Goal: Task Accomplishment & Management: Manage account settings

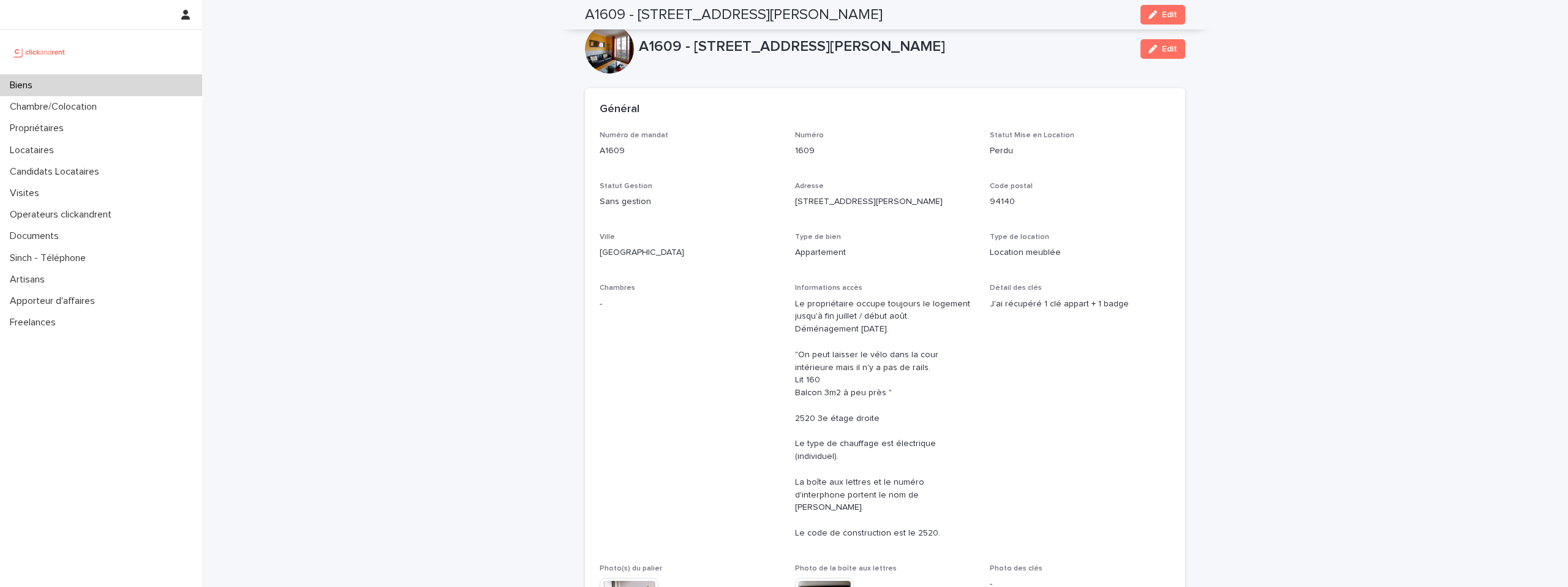
scroll to position [534, 0]
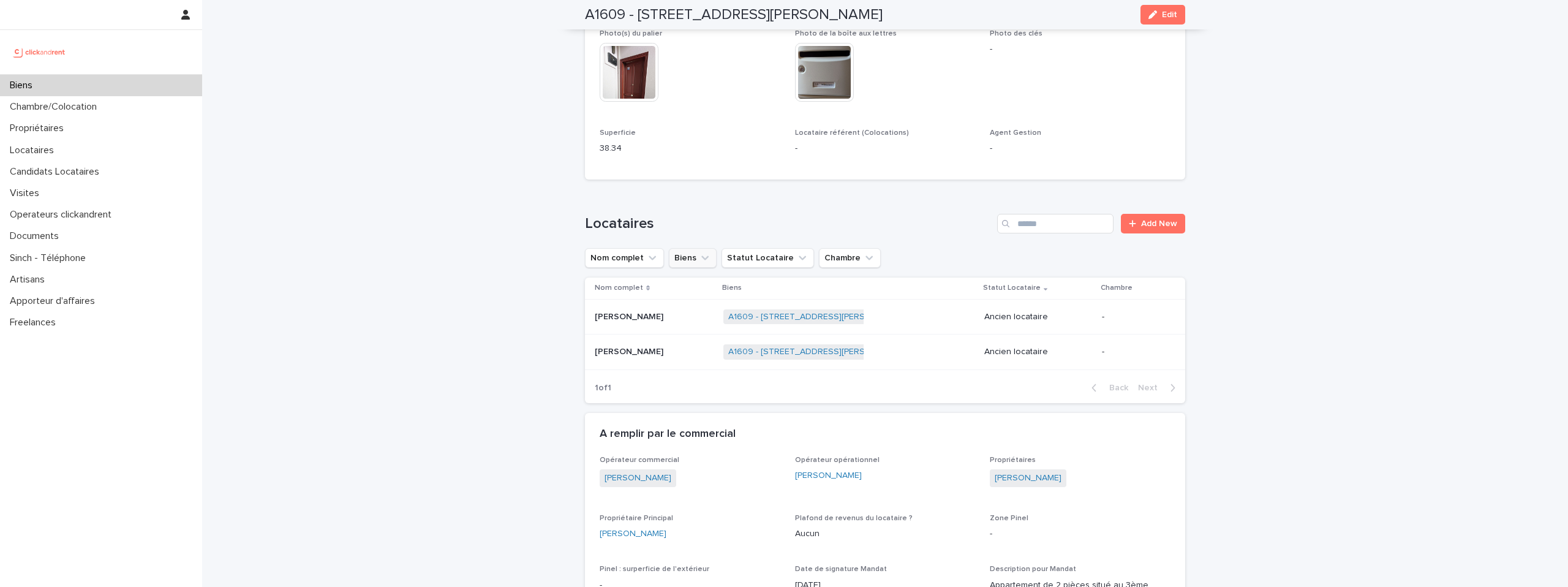
click at [685, 248] on button "Biens" at bounding box center [693, 258] width 48 height 19
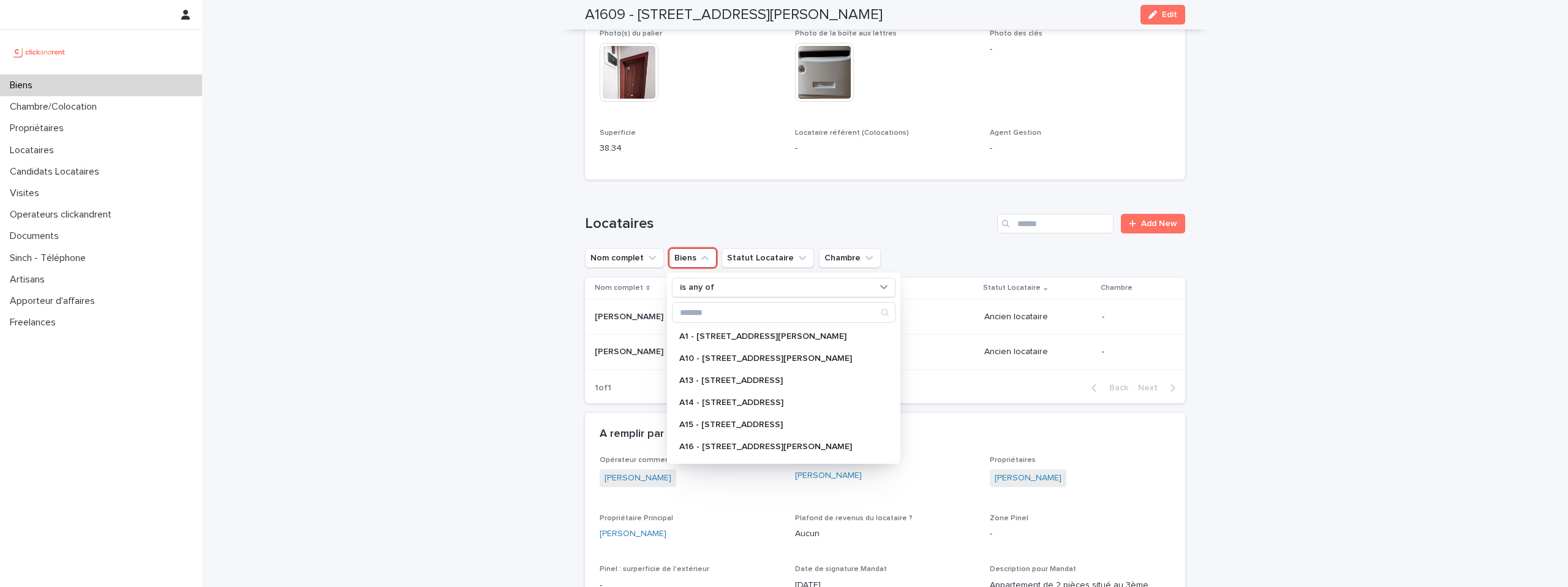
click at [739, 215] on h1 "Locataires" at bounding box center [788, 224] width 407 height 18
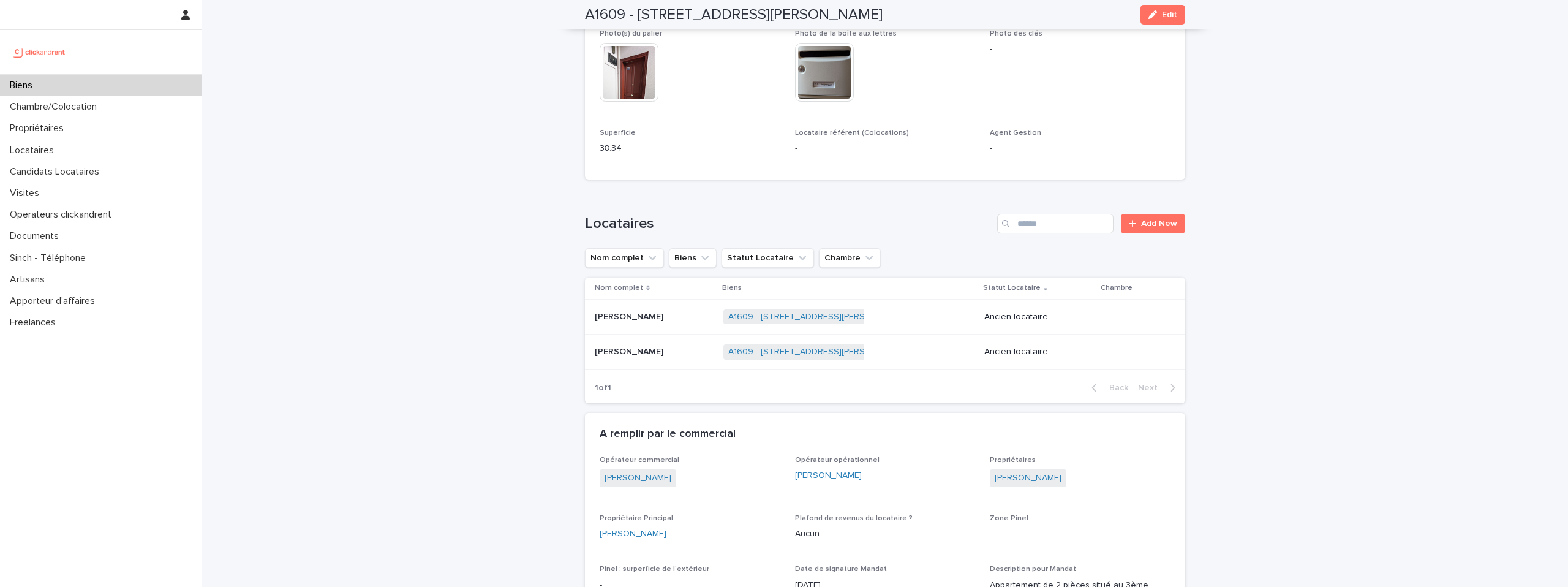
click at [51, 53] on img at bounding box center [39, 52] width 59 height 24
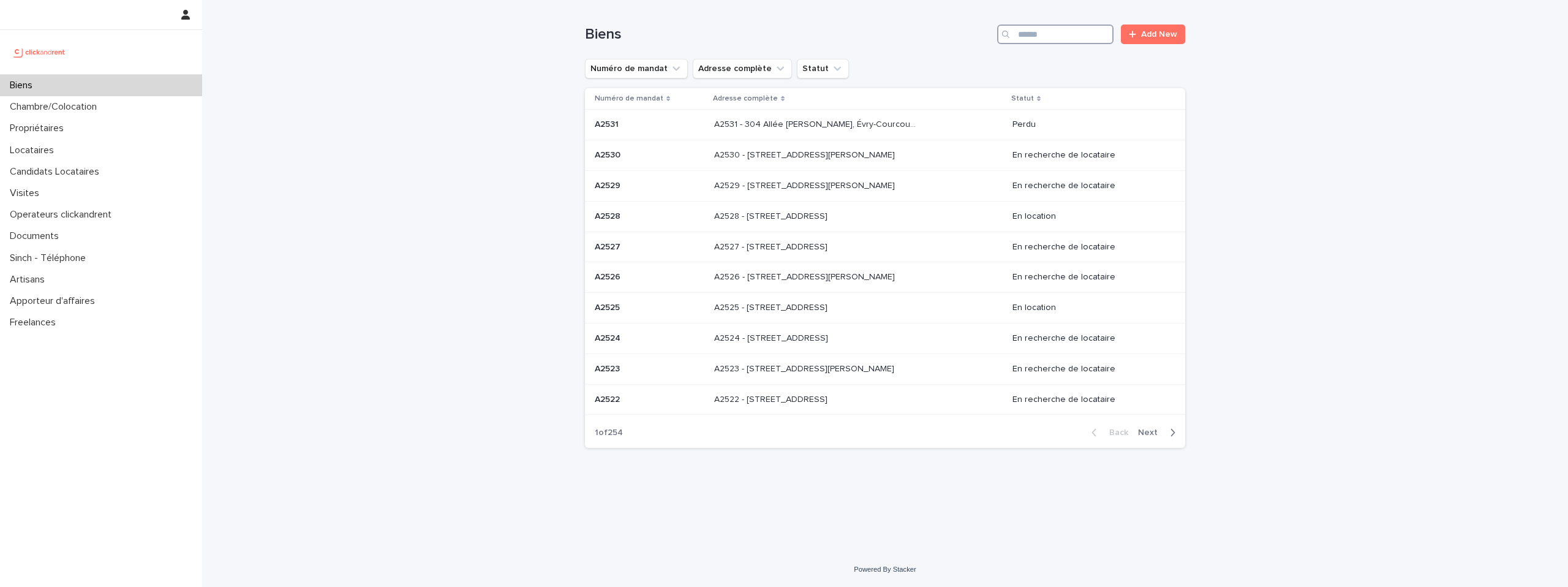
click at [1046, 35] on input "Search" at bounding box center [1055, 34] width 116 height 19
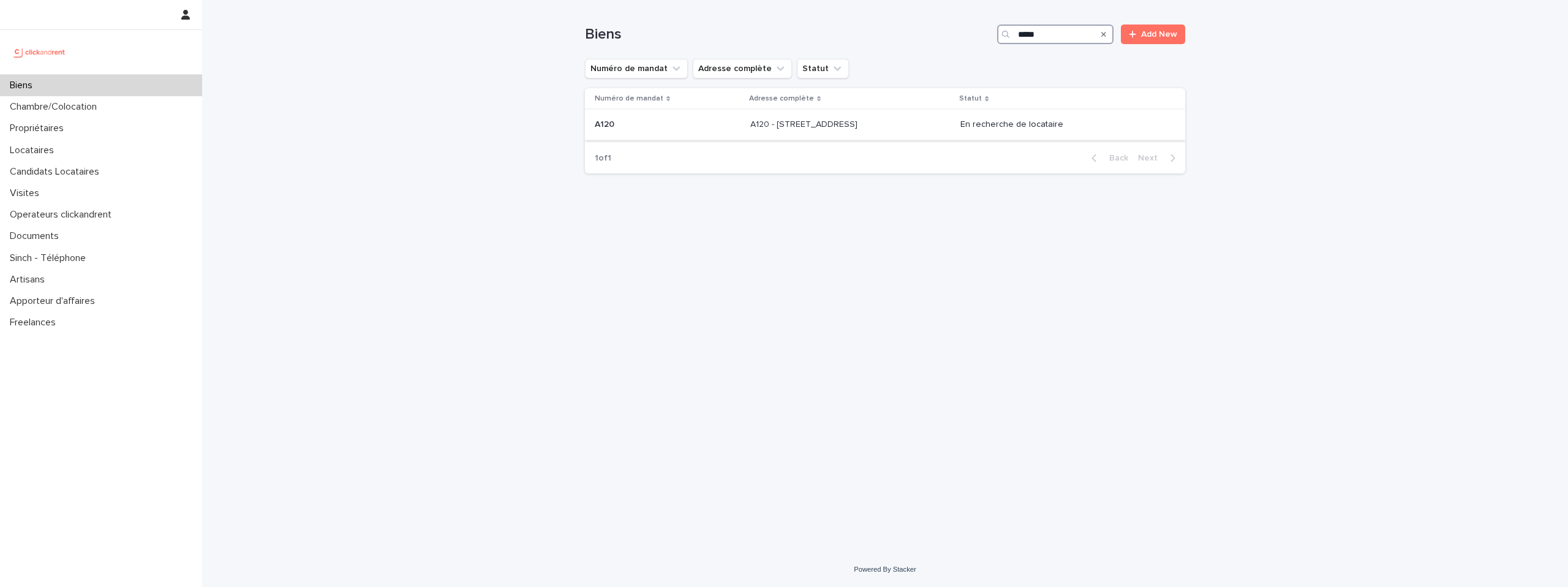
type input "****"
click at [853, 131] on div "A120 - [STREET_ADDRESS][GEOGRAPHIC_DATA][STREET_ADDRESS]" at bounding box center [851, 124] width 201 height 20
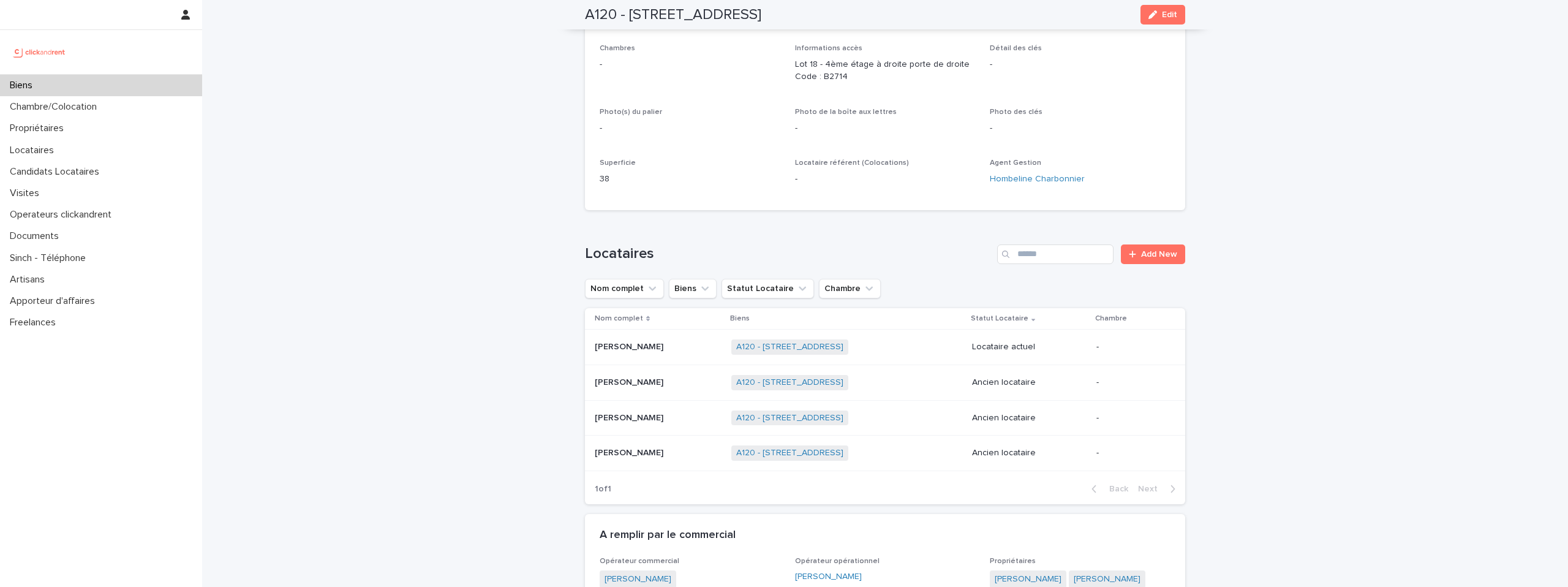
scroll to position [242, 0]
click at [661, 344] on p at bounding box center [658, 345] width 127 height 11
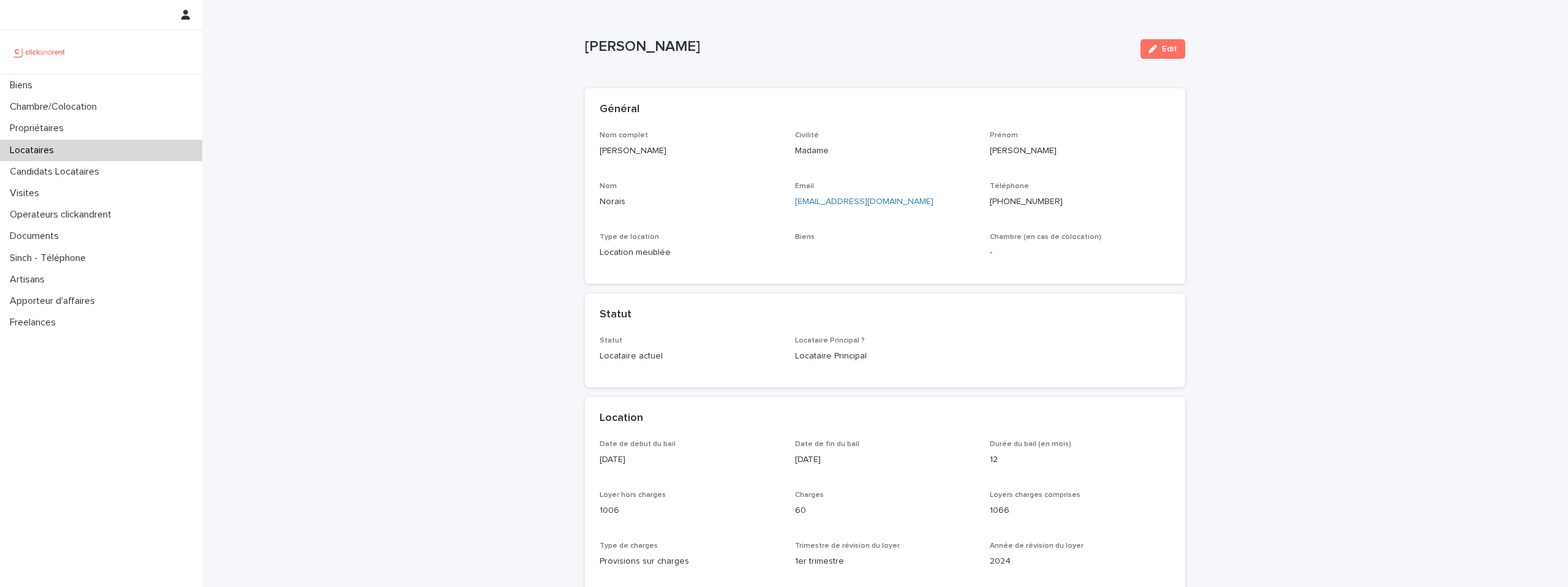
scroll to position [25, 0]
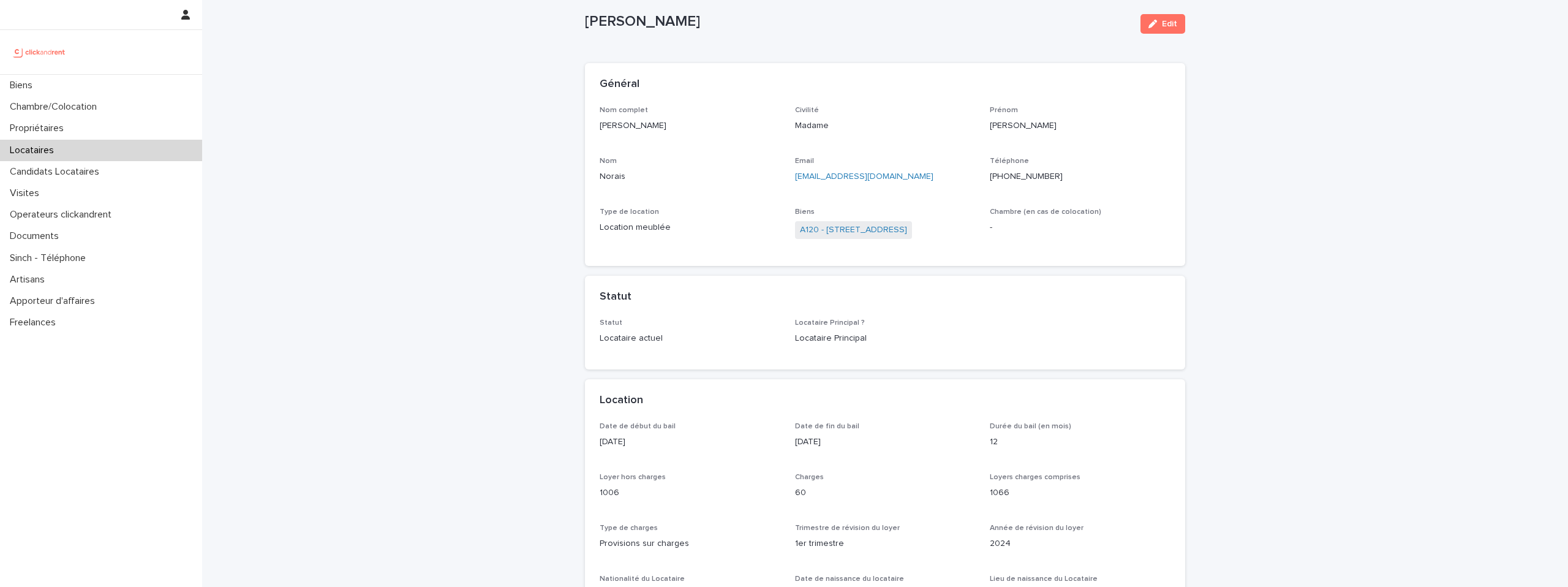
click at [1034, 177] on p "[PHONE_NUMBER]" at bounding box center [1080, 177] width 181 height 13
copy p "[PHONE_NUMBER]"
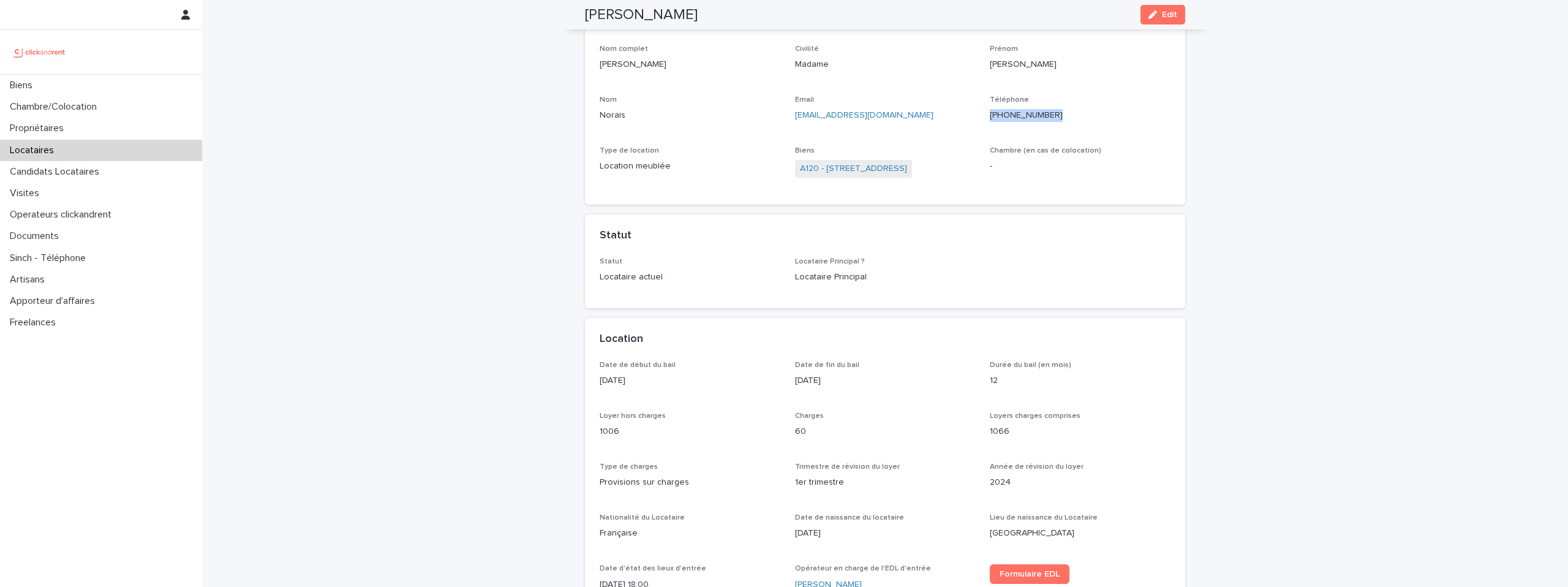
scroll to position [71, 0]
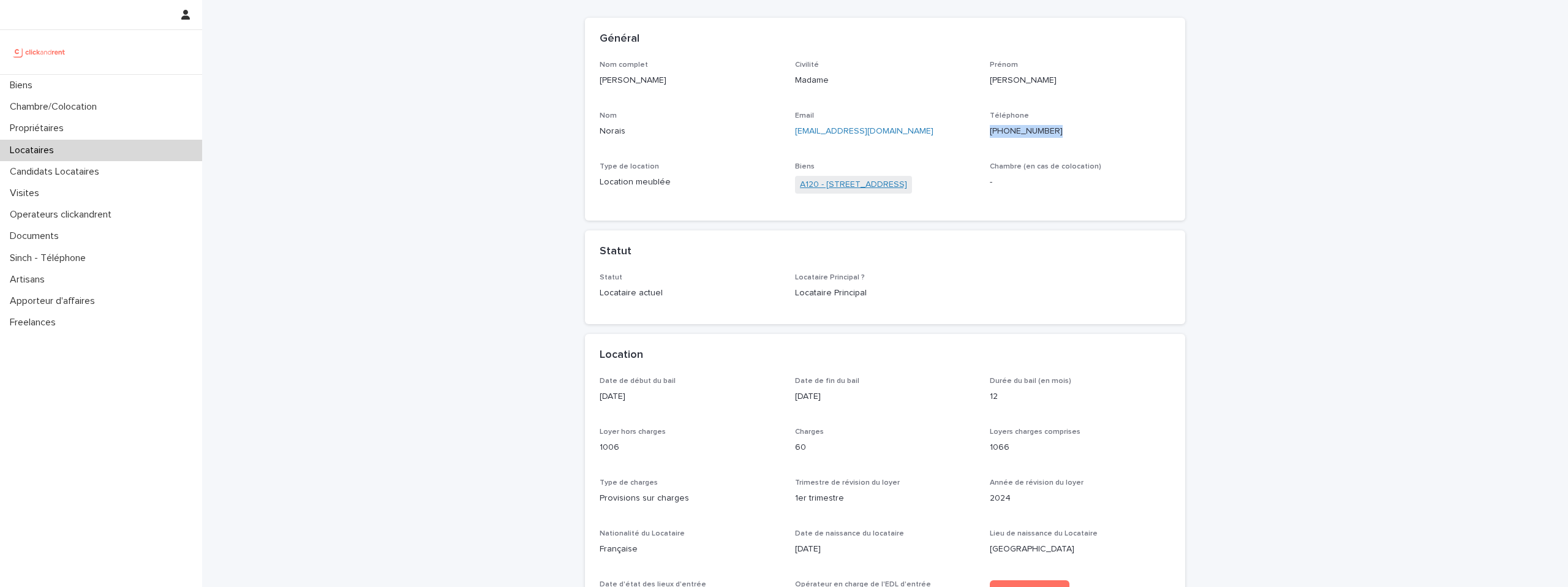
click at [825, 184] on link "A120 - [STREET_ADDRESS]" at bounding box center [853, 185] width 107 height 13
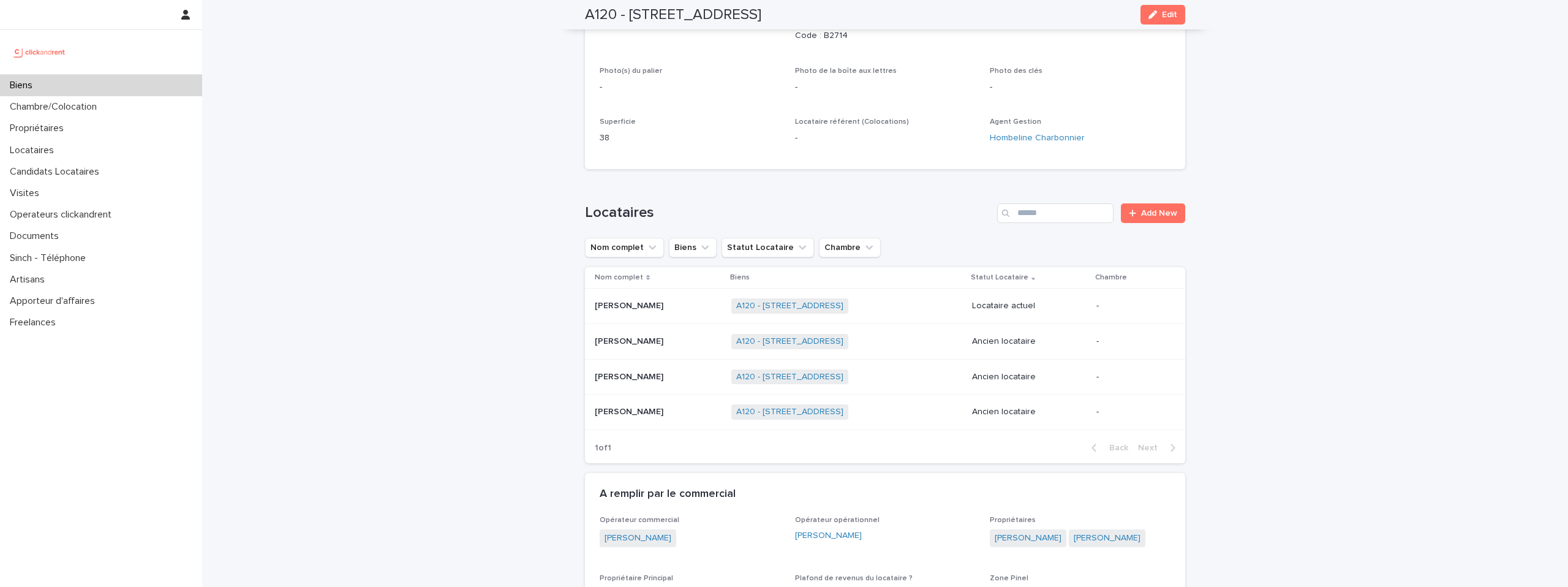
scroll to position [285, 0]
click at [662, 299] on p at bounding box center [658, 302] width 127 height 11
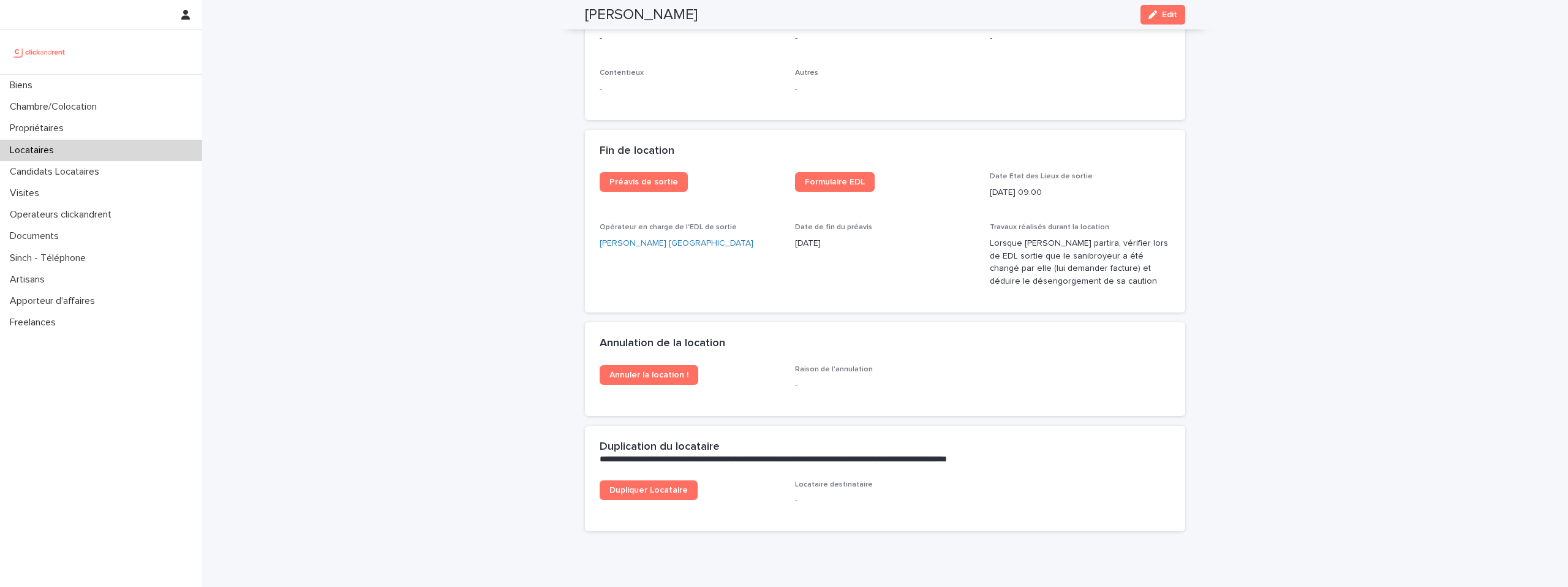
scroll to position [1531, 0]
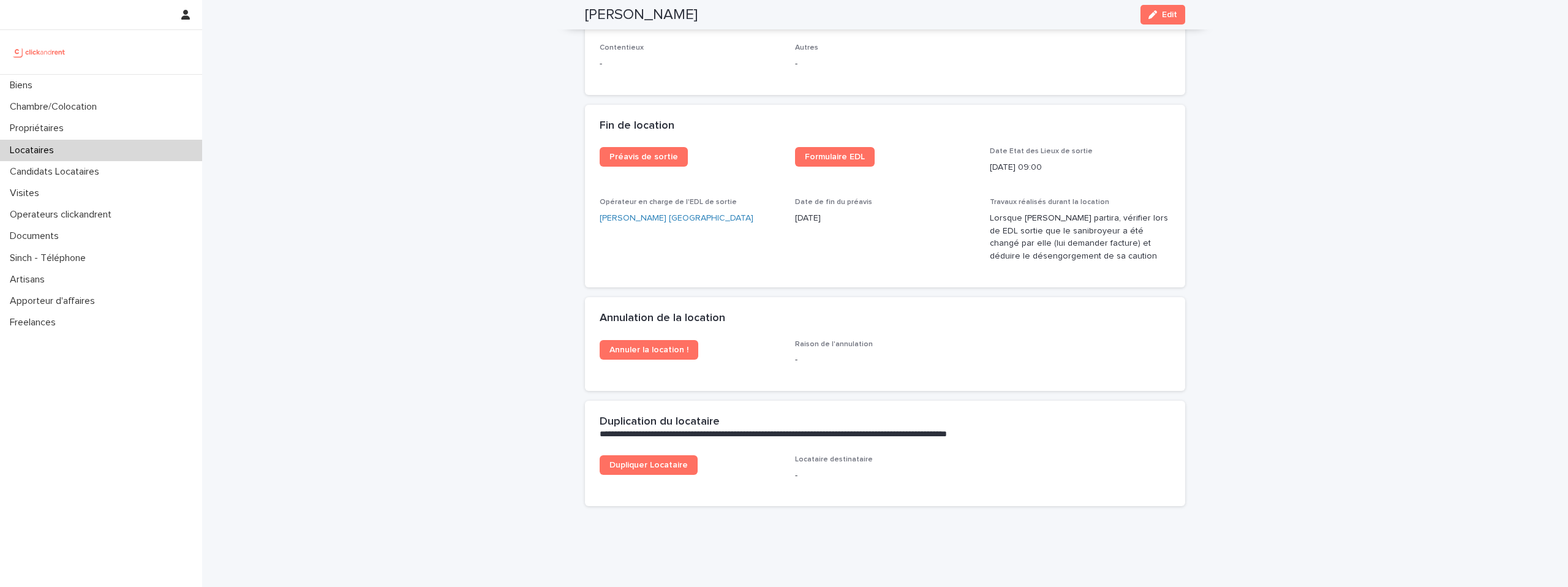
click at [71, 49] on link at bounding box center [101, 52] width 183 height 24
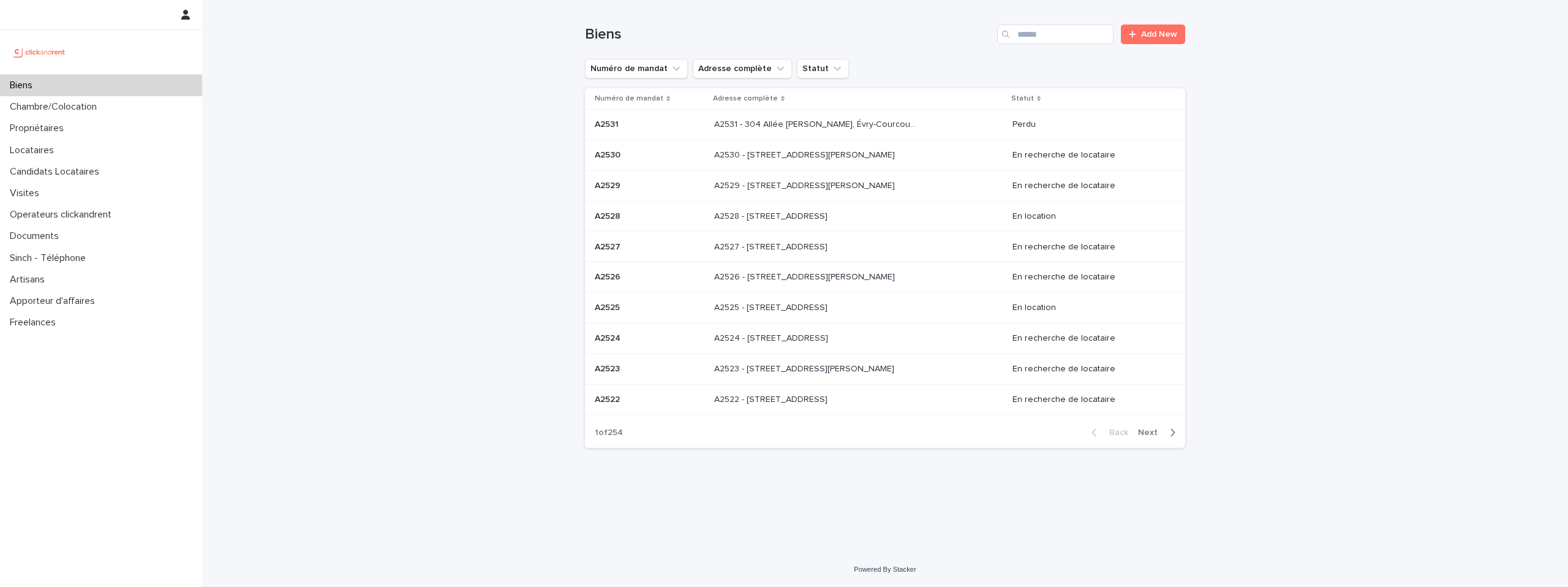
click at [1016, 36] on div "Search" at bounding box center [1007, 34] width 19 height 19
click at [1029, 34] on input "Search" at bounding box center [1055, 34] width 116 height 19
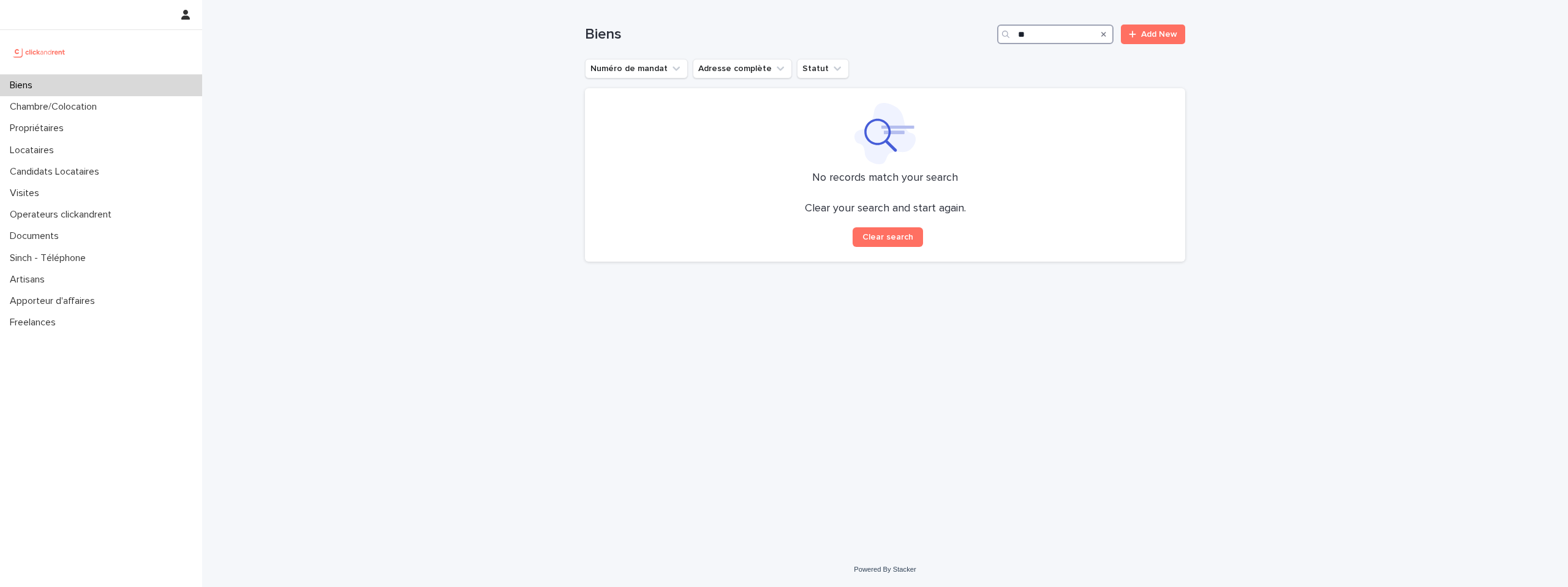
type input "*"
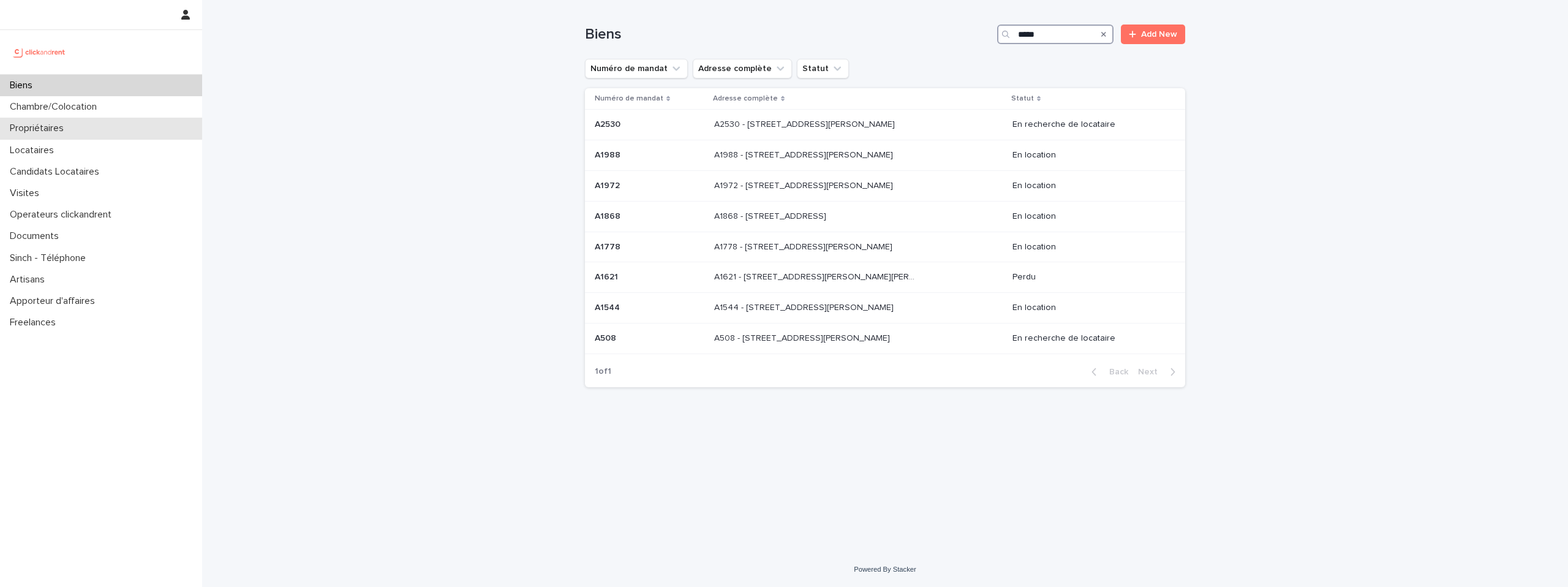
type input "*****"
click at [60, 131] on p "Propriétaires" at bounding box center [39, 128] width 69 height 11
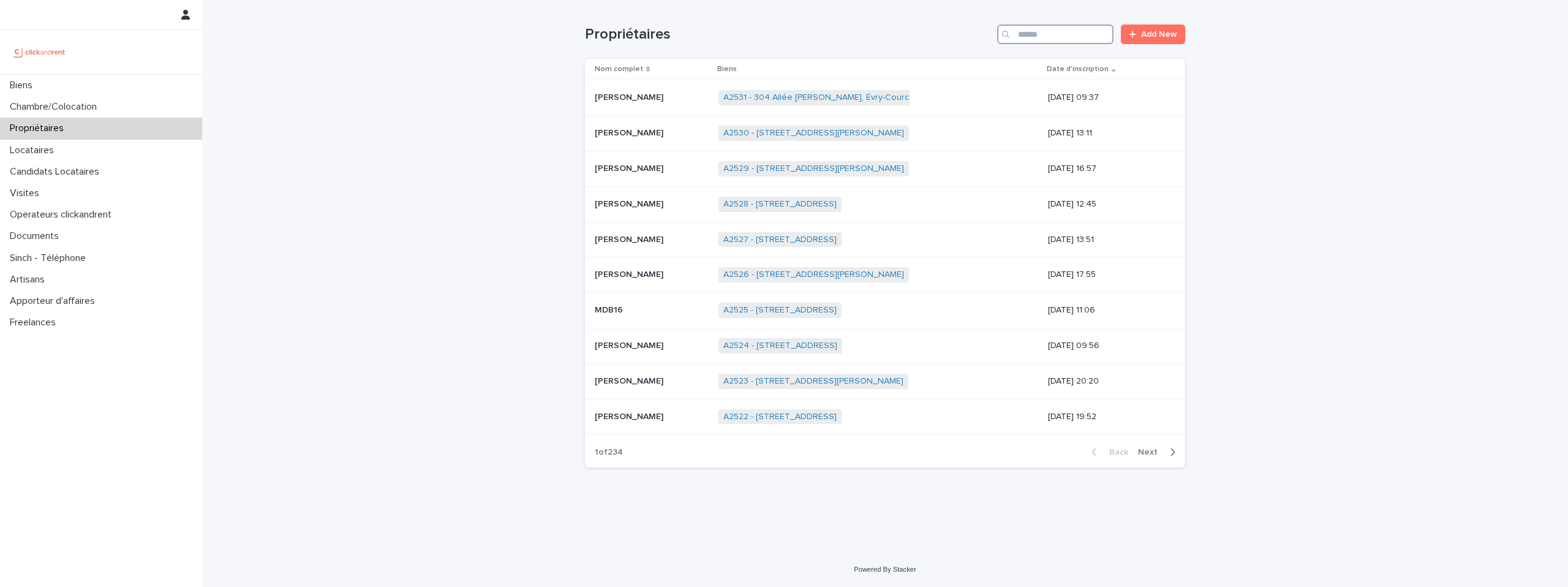
click at [1038, 33] on input "Search" at bounding box center [1055, 34] width 116 height 19
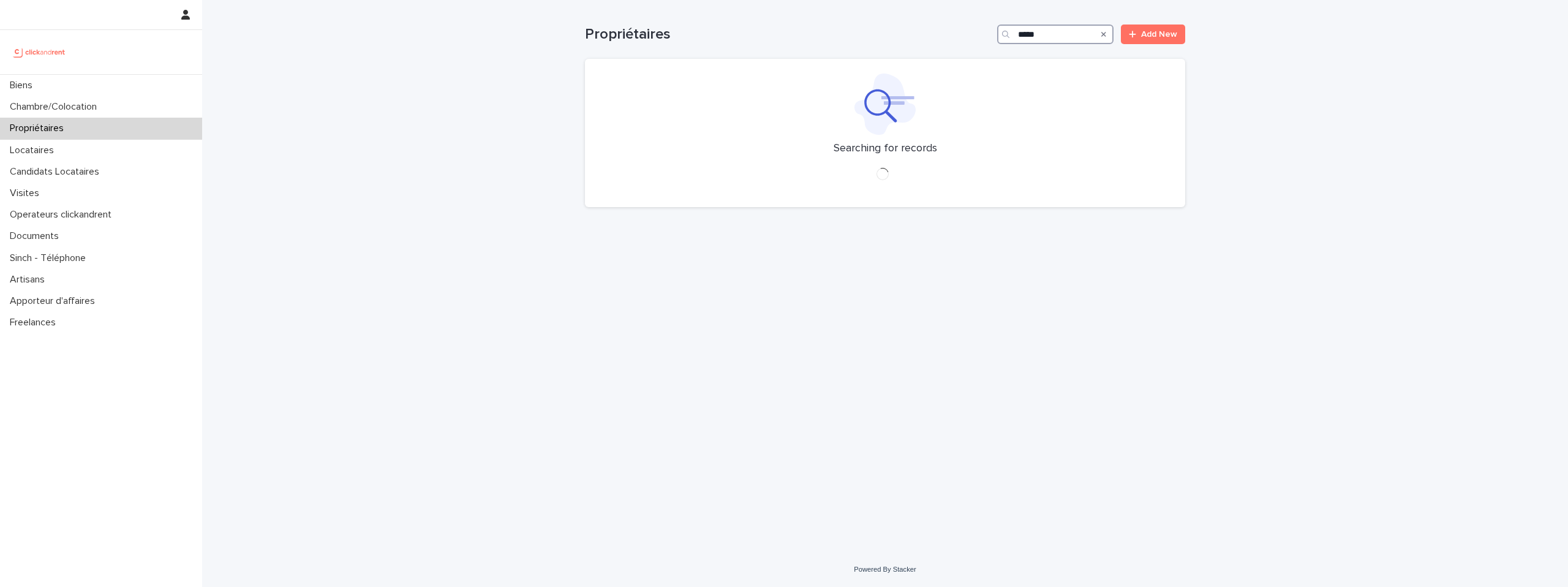
type input "*****"
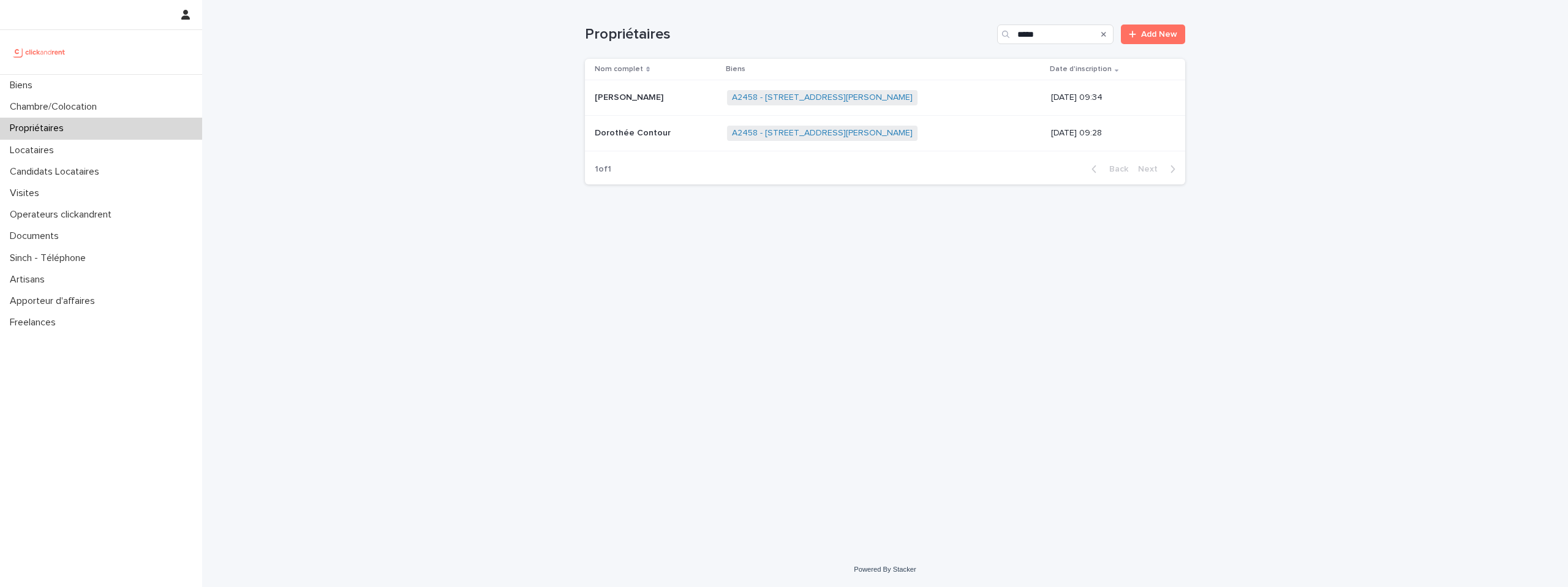
click at [668, 96] on p at bounding box center [655, 97] width 122 height 11
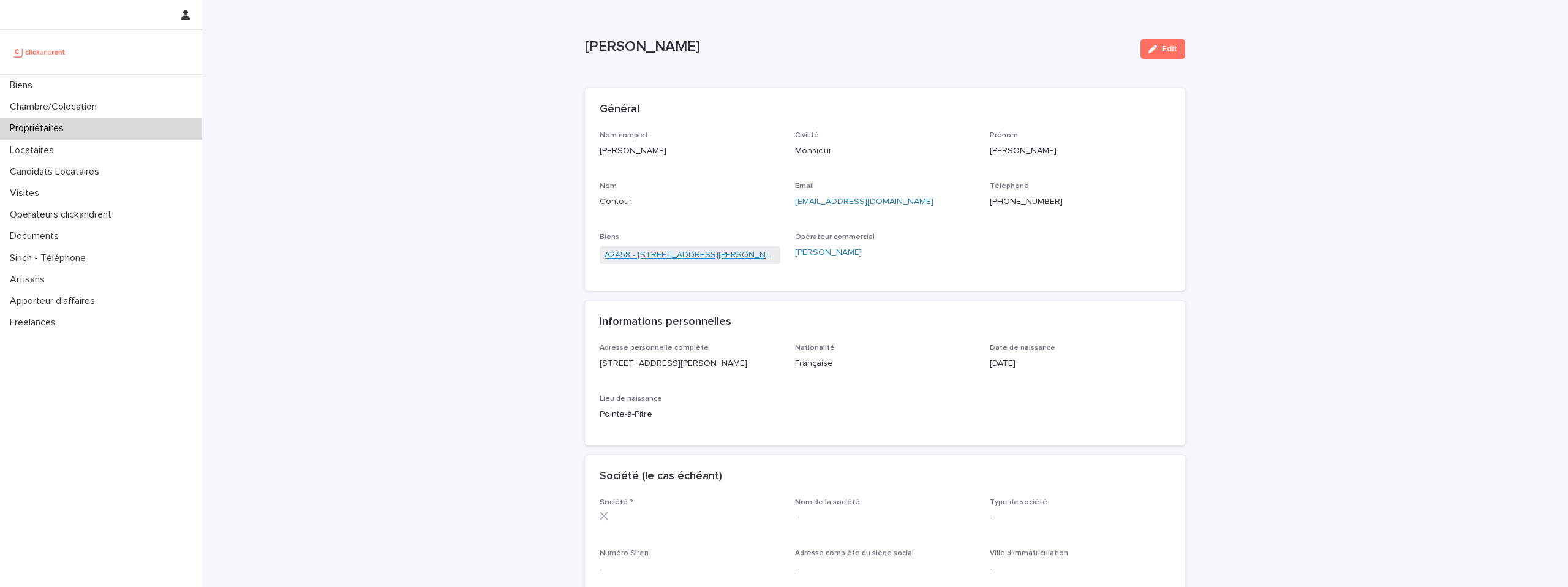
click at [742, 256] on link "A2458 - [STREET_ADDRESS][PERSON_NAME]" at bounding box center [689, 255] width 171 height 13
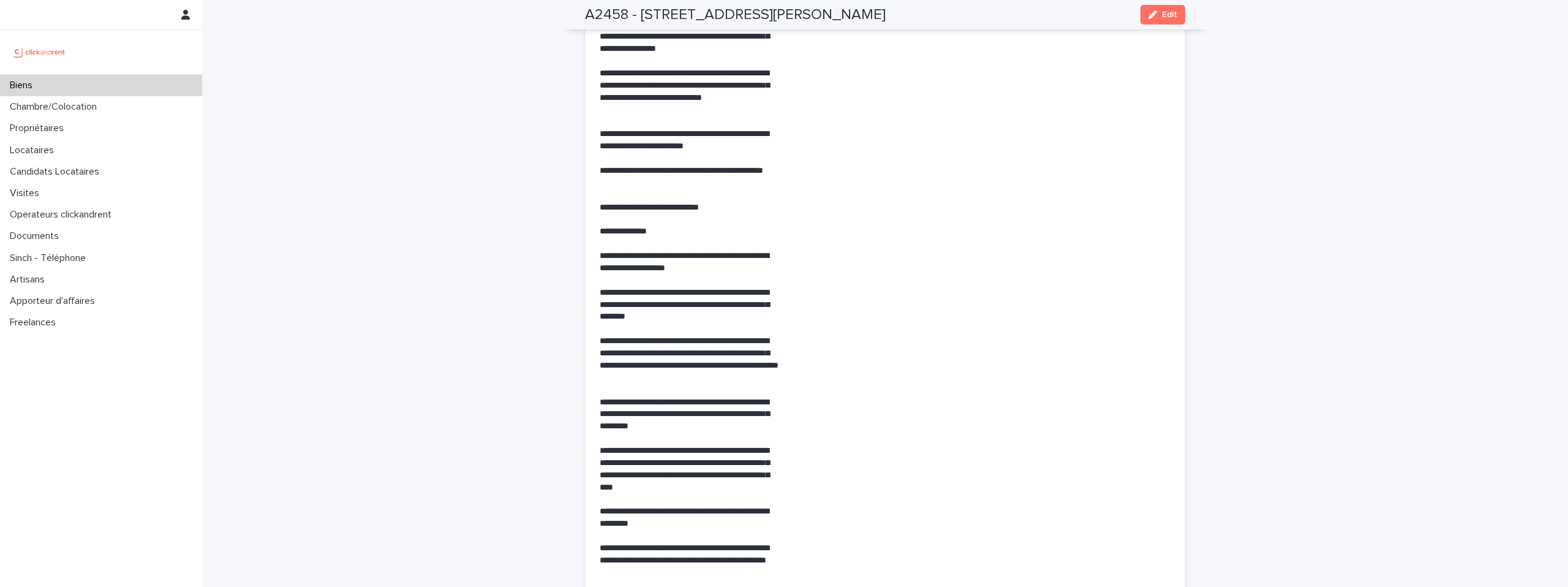
scroll to position [2711, 0]
click at [1166, 17] on span "Edit" at bounding box center [1170, 15] width 15 height 9
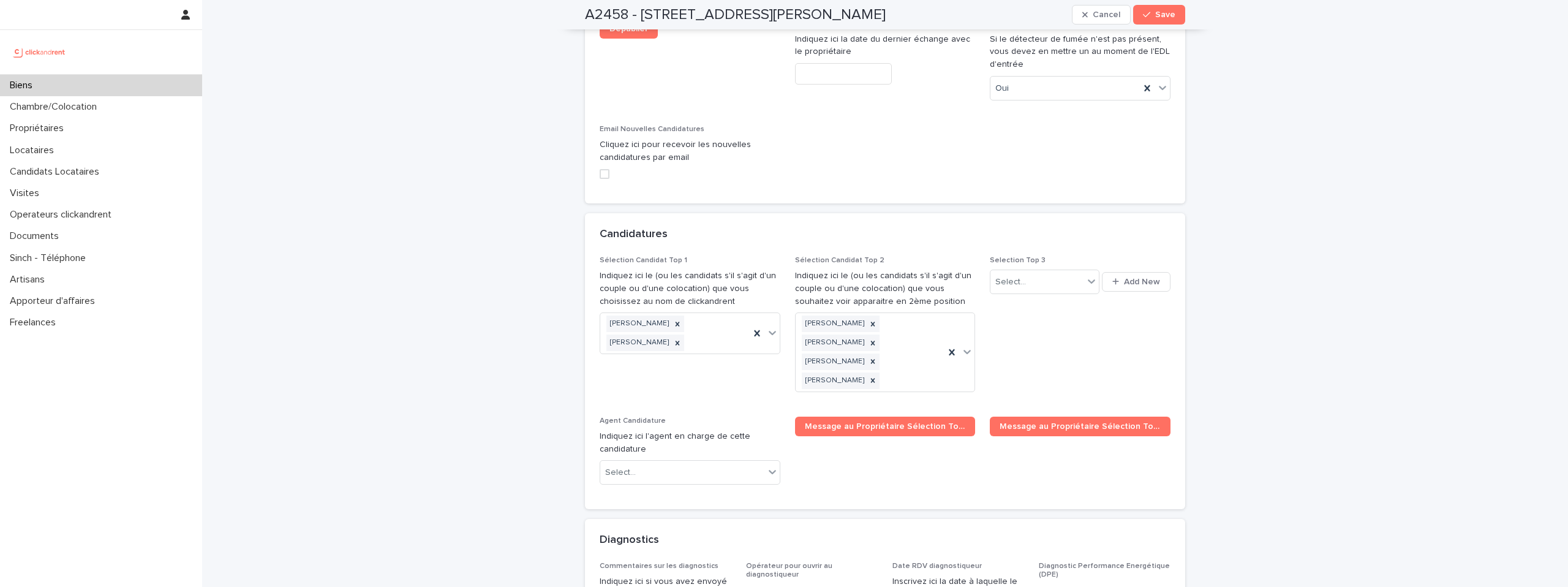
scroll to position [6756, 0]
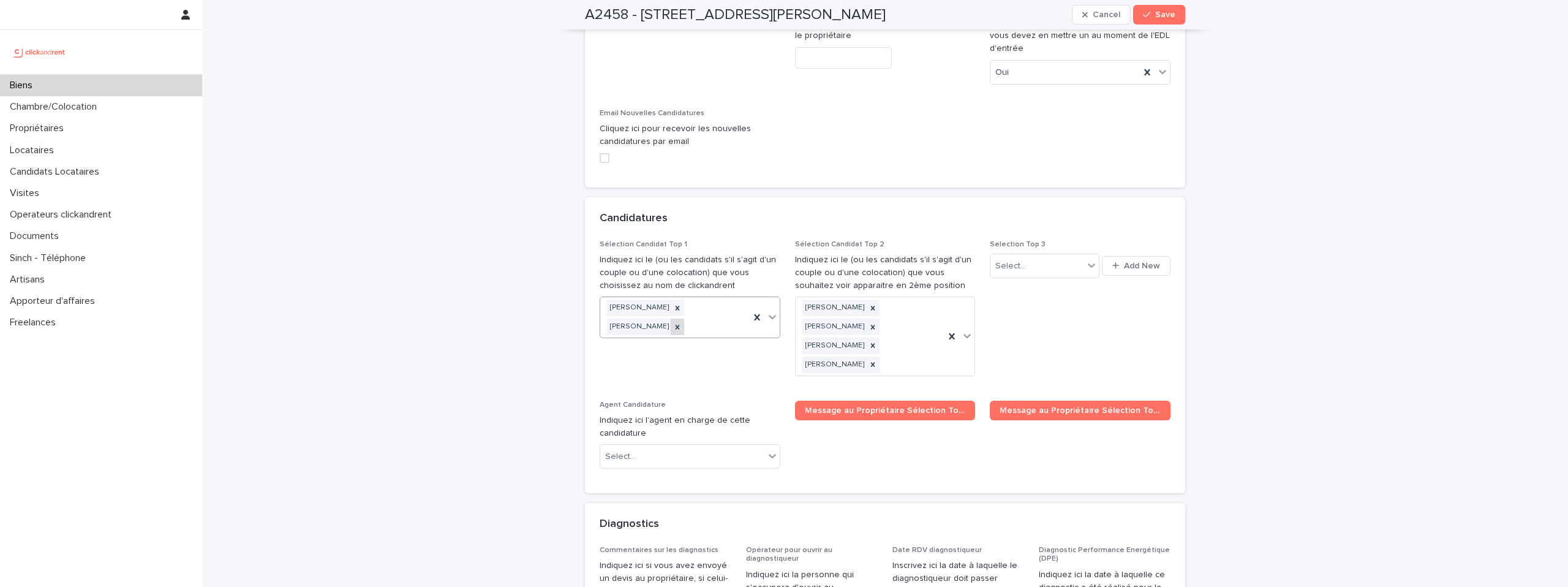
click at [682, 323] on icon at bounding box center [677, 327] width 9 height 9
click at [673, 304] on icon at bounding box center [677, 308] width 9 height 9
click at [1179, 10] on button "Save" at bounding box center [1159, 15] width 52 height 19
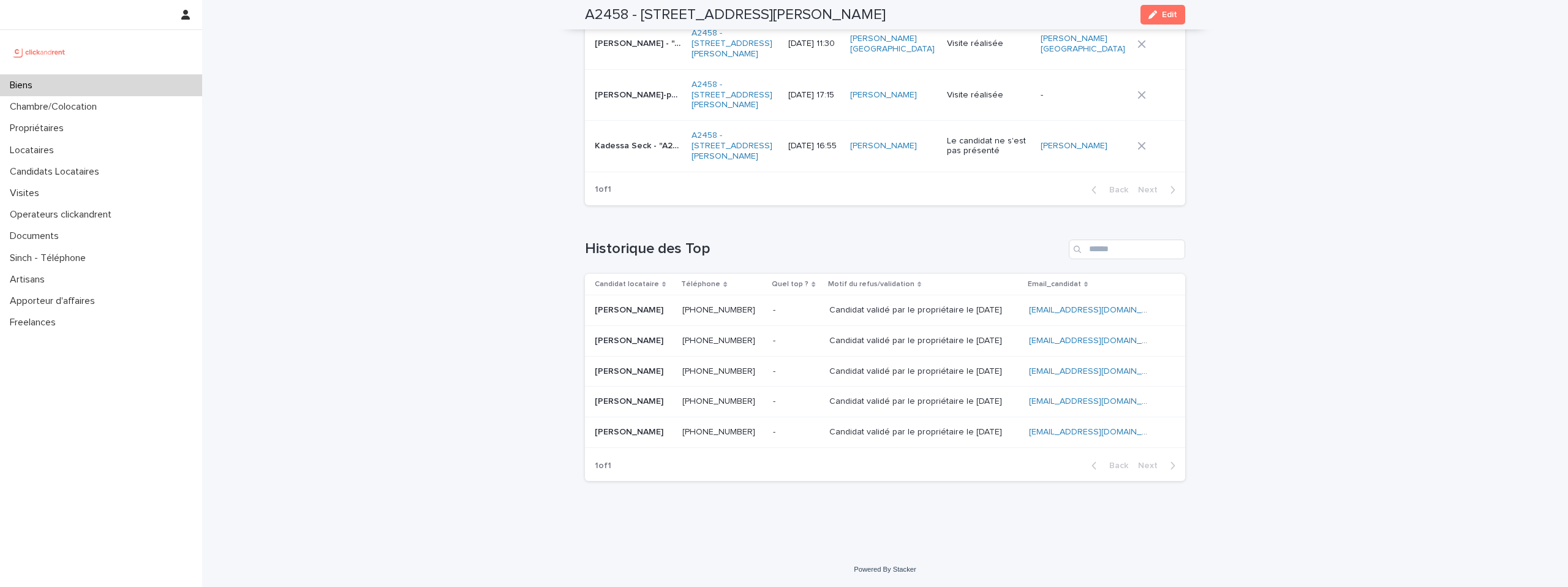
scroll to position [5896, 0]
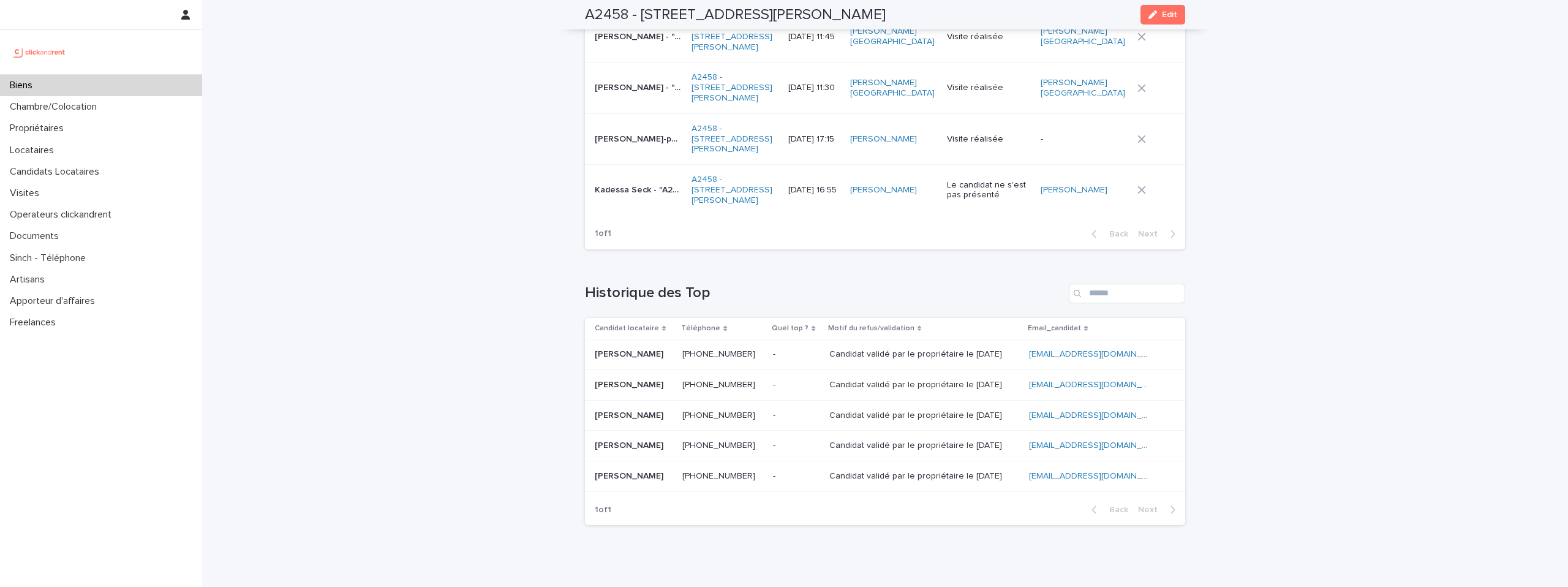
click at [54, 59] on img at bounding box center [39, 52] width 59 height 24
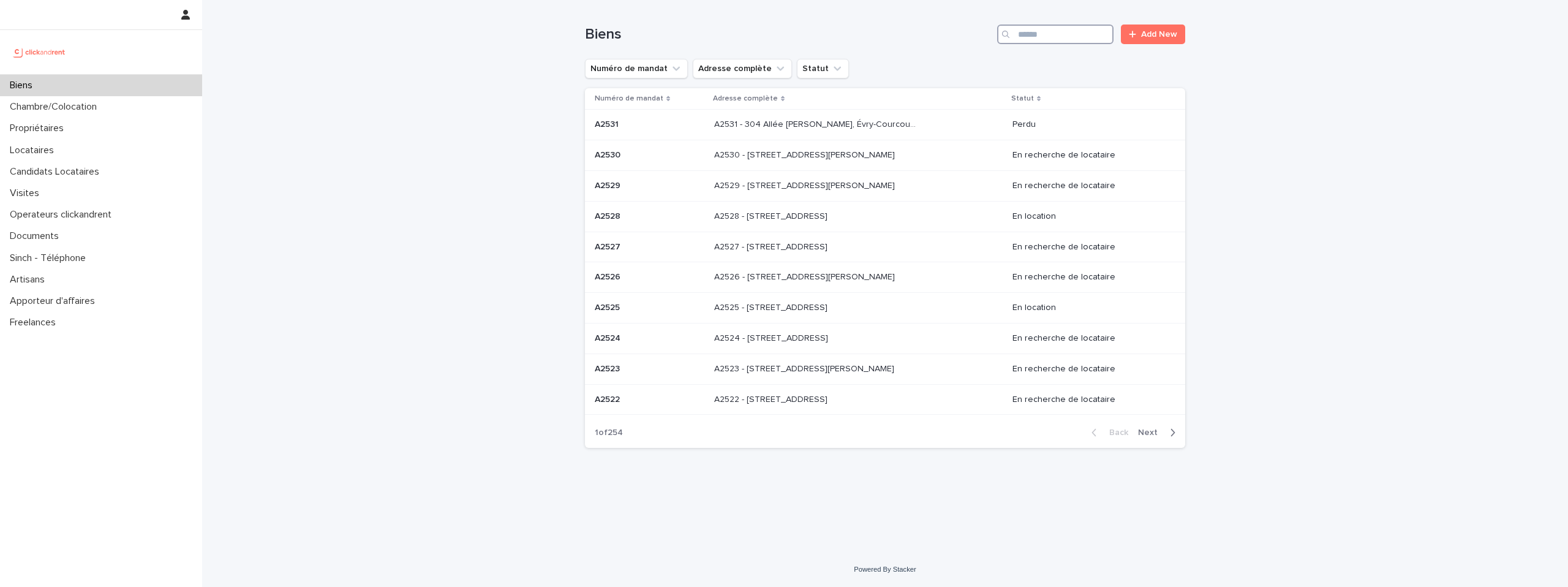
click at [1025, 34] on input "Search" at bounding box center [1055, 34] width 116 height 19
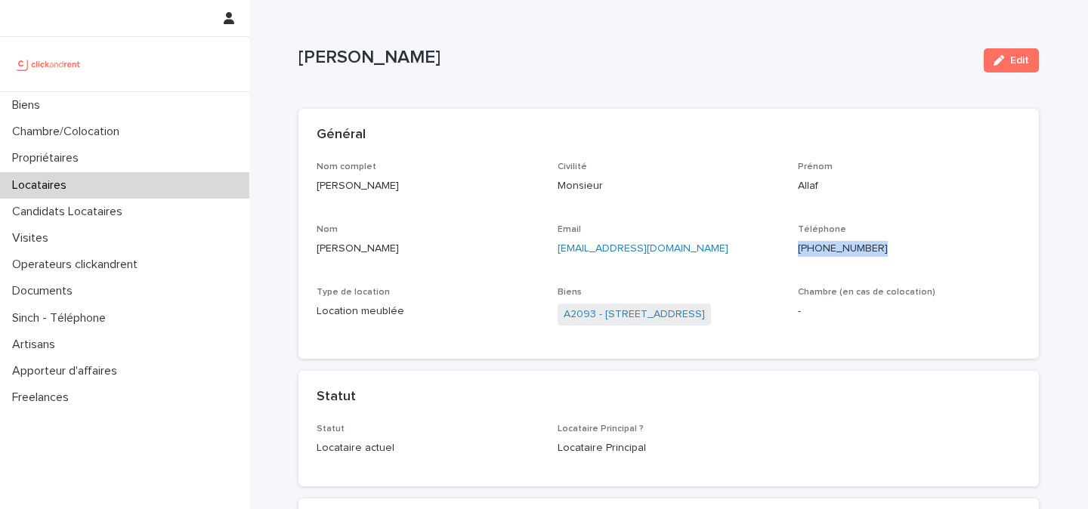
click at [57, 58] on img at bounding box center [48, 64] width 73 height 30
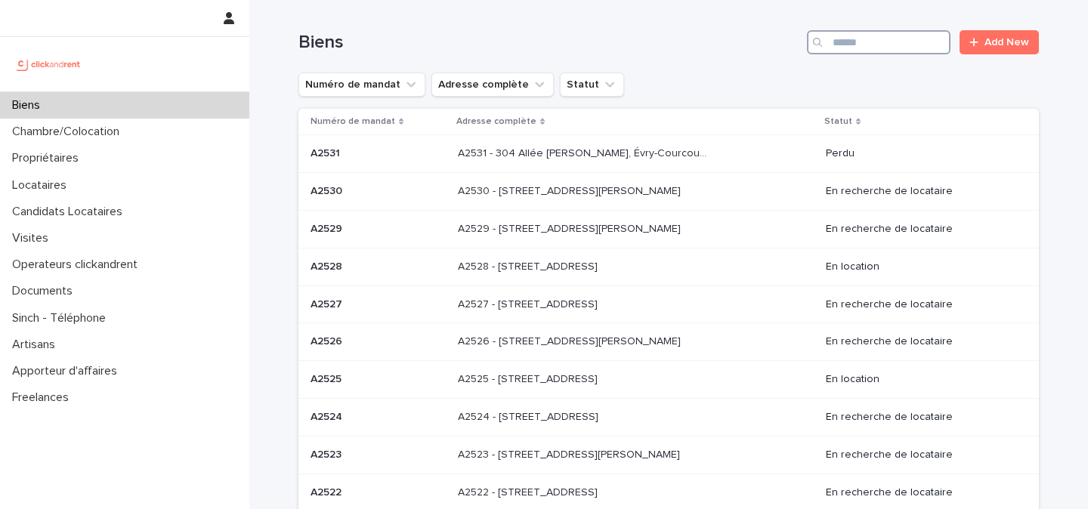
click at [839, 42] on input "Search" at bounding box center [878, 42] width 143 height 24
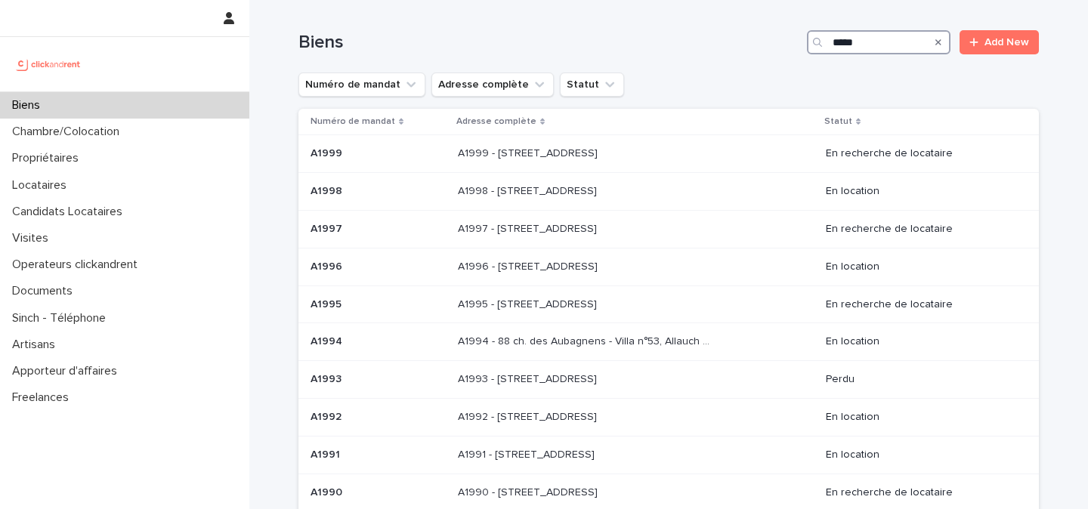
type input "*****"
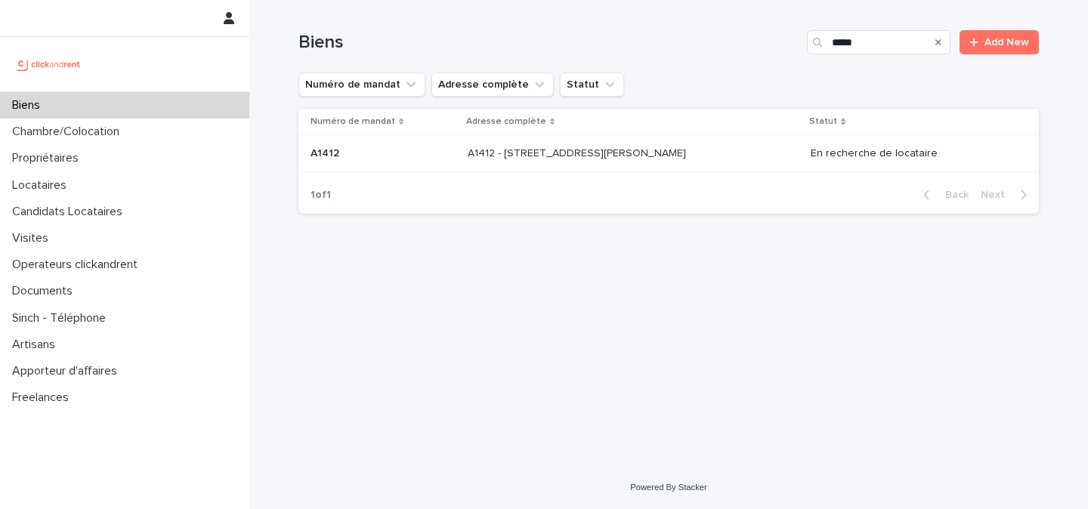
click at [725, 151] on div "A1412 - 11 rue Camille Desmoulins, Levallois-Perret 92300 A1412 - 11 rue Camill…" at bounding box center [632, 153] width 331 height 25
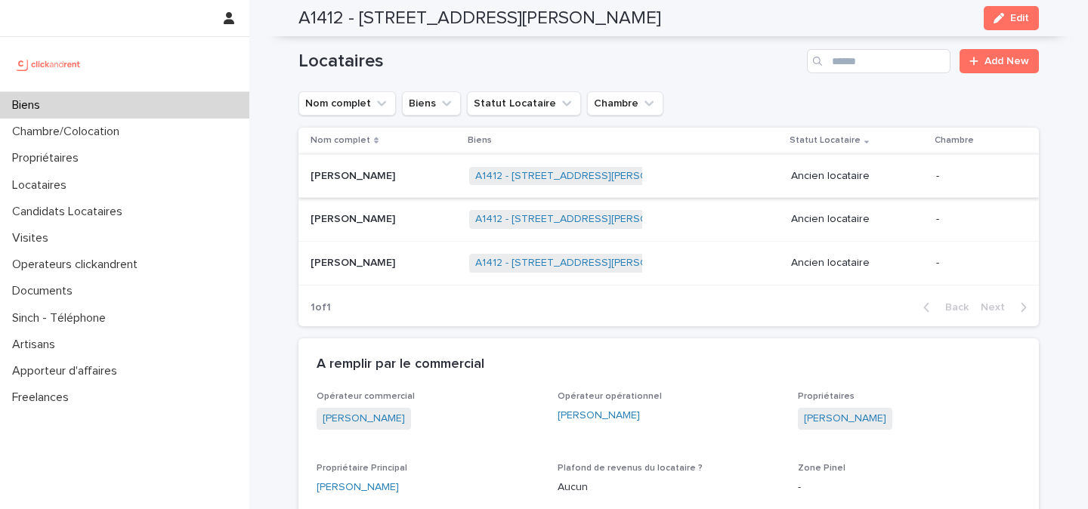
scroll to position [813, 0]
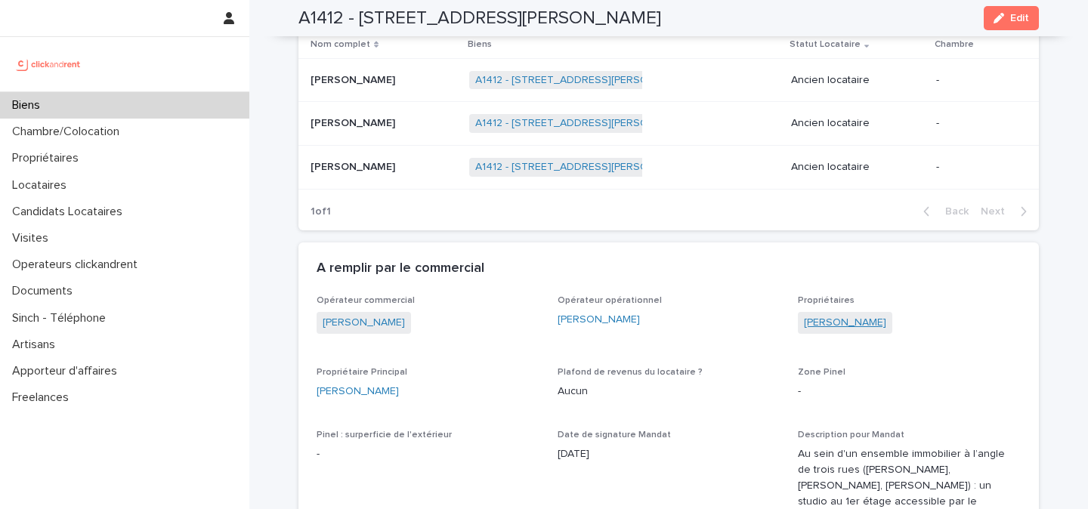
click at [841, 327] on link "Boucary Mouhamadoussene" at bounding box center [845, 323] width 82 height 16
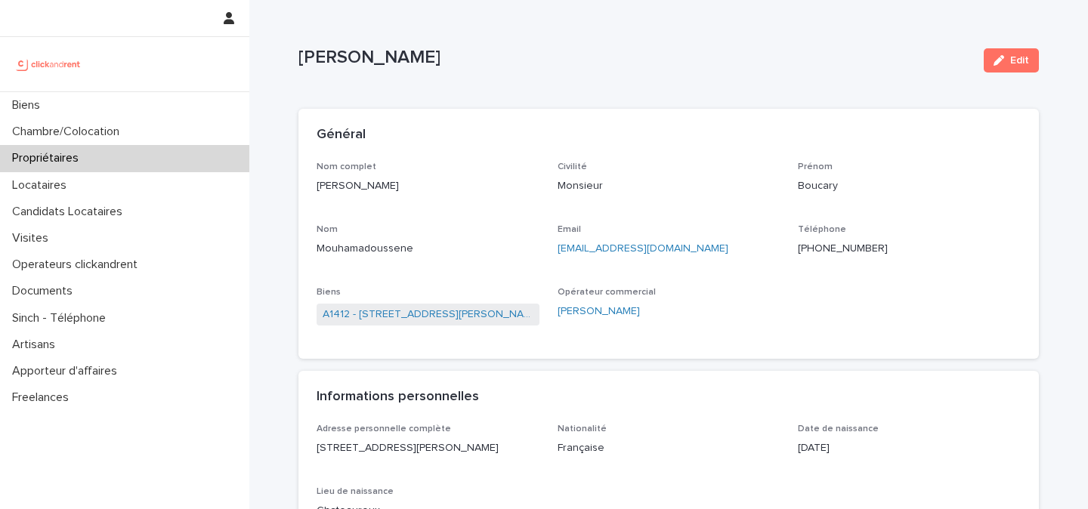
click at [807, 254] on p "+17788476465" at bounding box center [909, 249] width 223 height 16
click at [807, 251] on p "+17788476465" at bounding box center [909, 249] width 223 height 16
copy p "+17788476465"
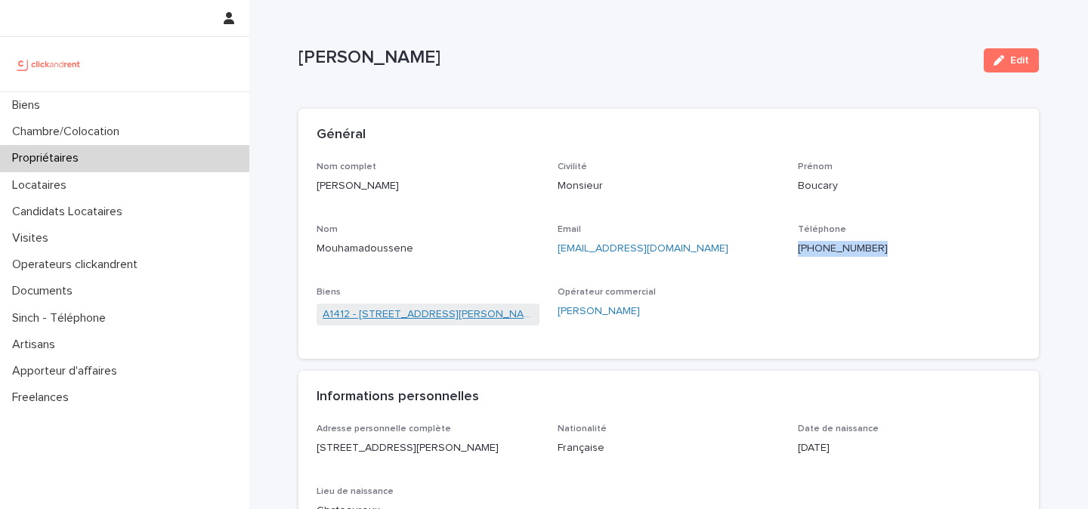
click at [463, 313] on link "A1412 - 11 rue Camille Desmoulins, Levallois-Perret 92300" at bounding box center [427, 315] width 211 height 16
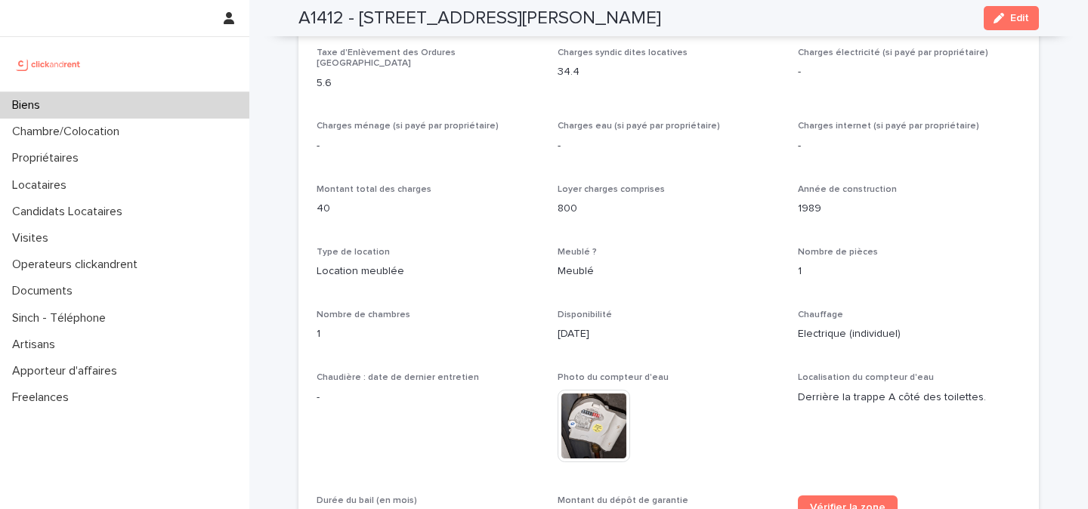
scroll to position [1526, 0]
click at [1017, 23] on span "Edit" at bounding box center [1019, 18] width 19 height 11
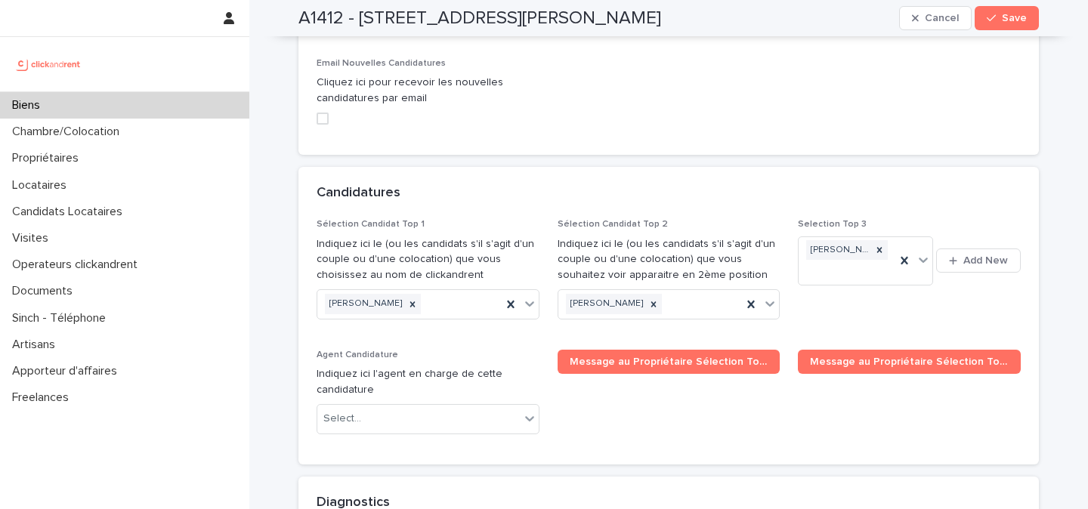
scroll to position [7293, 0]
click at [407, 298] on icon at bounding box center [412, 303] width 11 height 11
click at [1006, 10] on button "Save" at bounding box center [1006, 18] width 64 height 24
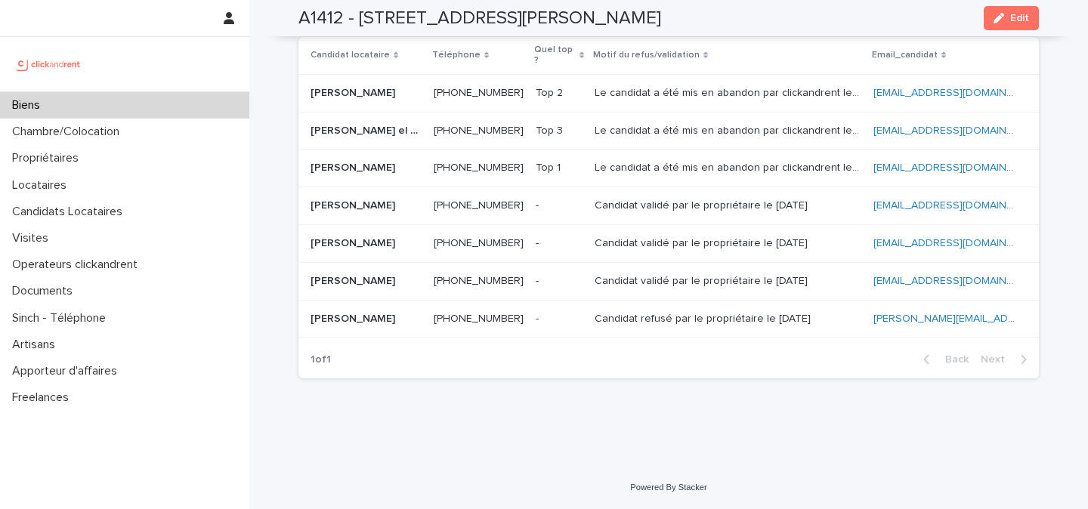
scroll to position [6246, 0]
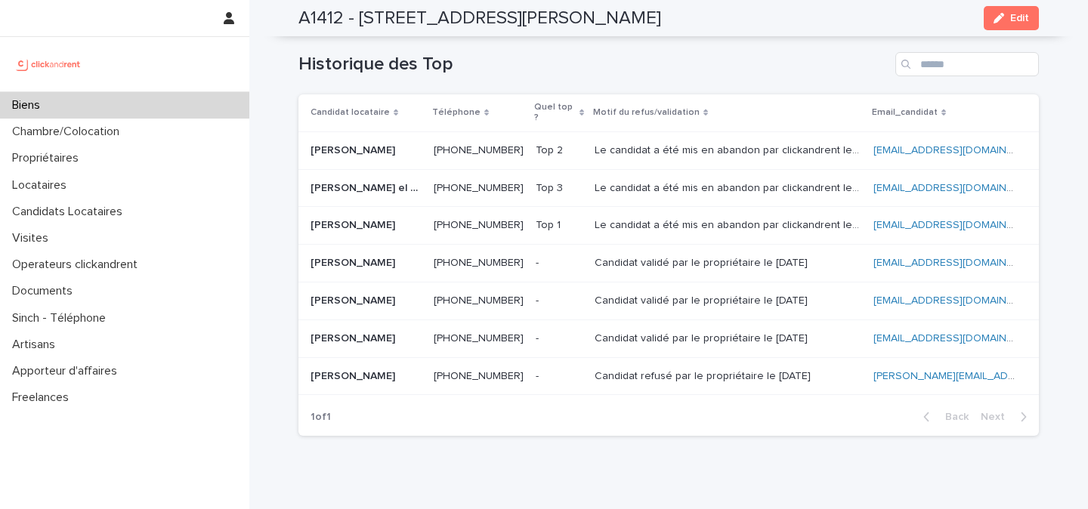
click at [39, 69] on img at bounding box center [48, 64] width 73 height 30
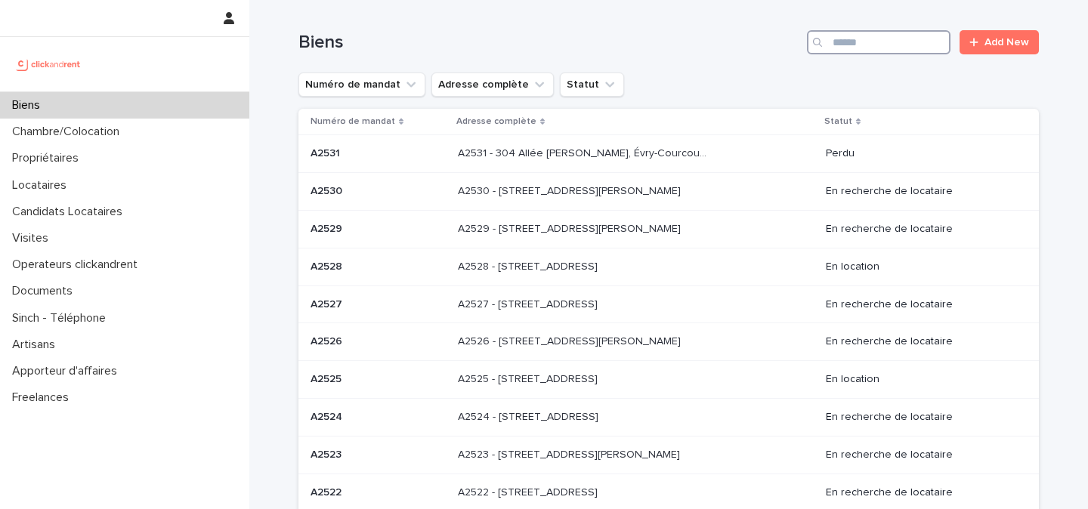
click at [896, 42] on input "Search" at bounding box center [878, 42] width 143 height 24
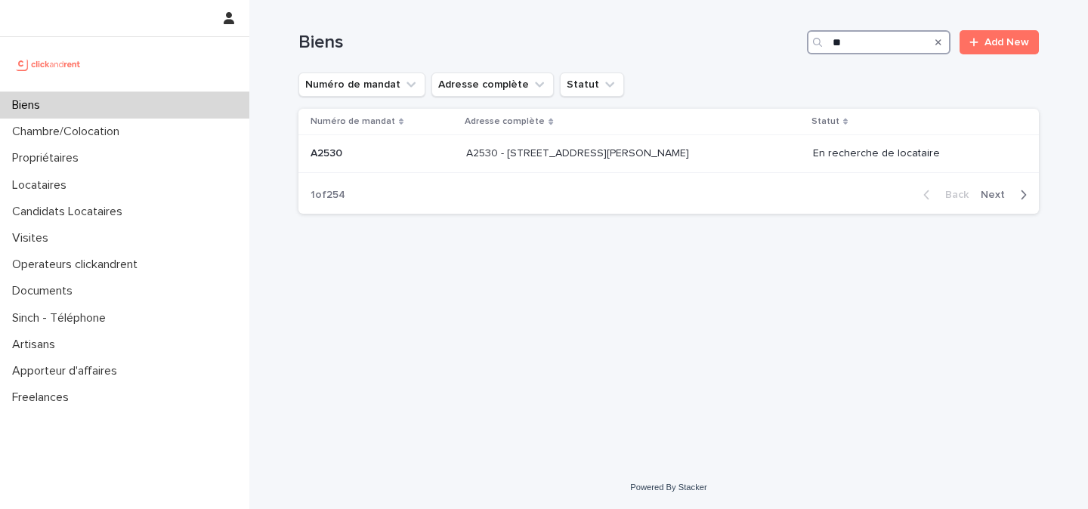
type input "*"
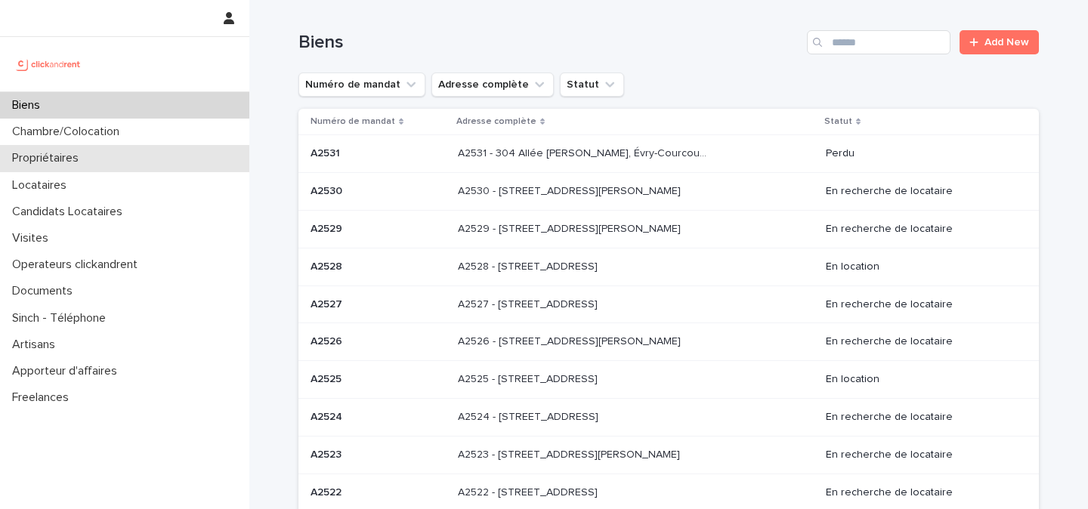
click at [143, 154] on div "Propriétaires" at bounding box center [124, 158] width 249 height 26
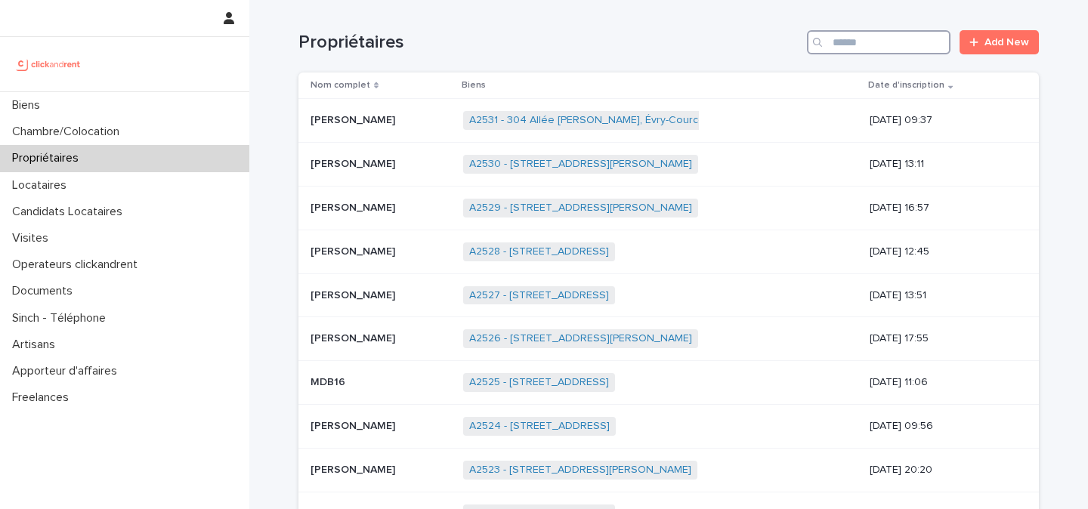
click at [864, 48] on input "Search" at bounding box center [878, 42] width 143 height 24
type input "*"
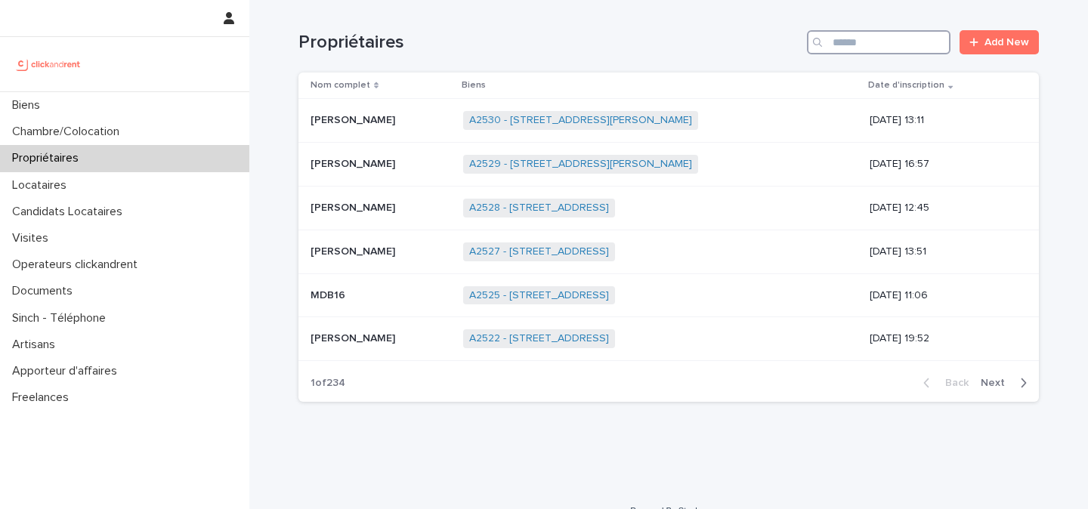
type input "*"
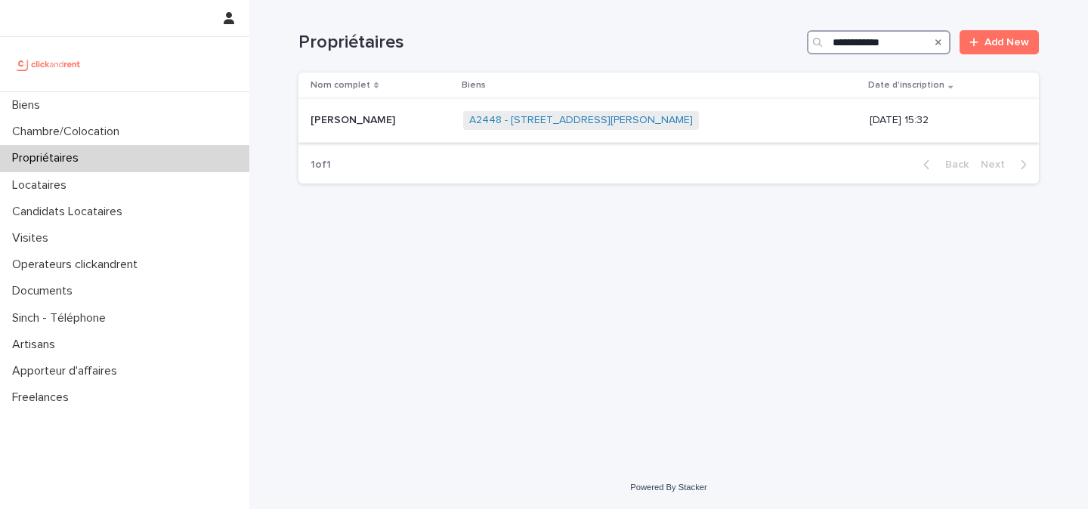
type input "**********"
click at [398, 126] on p "Marie-Annick Guérinel" at bounding box center [354, 119] width 88 height 16
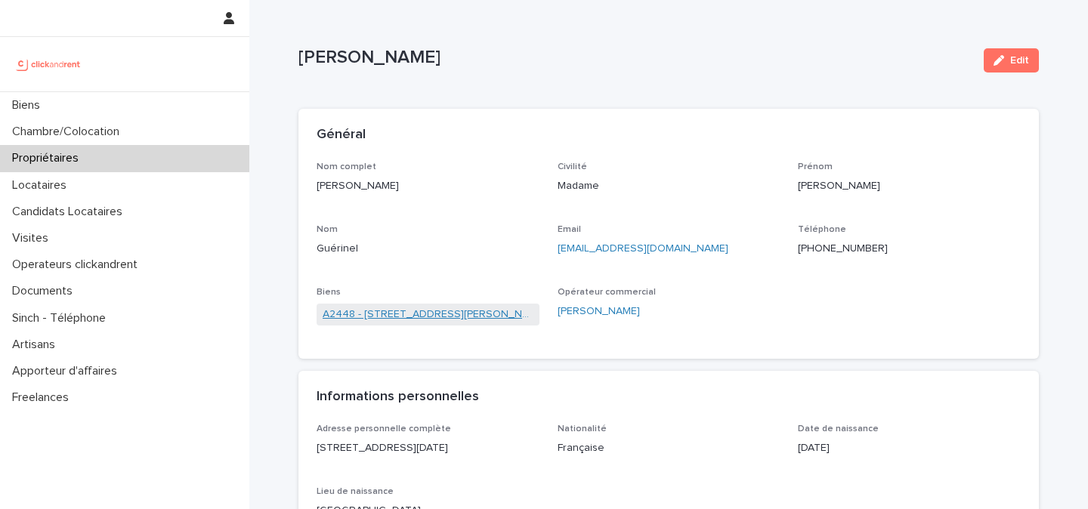
click at [479, 320] on link "A2448 - 1 bis rue Jules Breton, Lille 59000" at bounding box center [427, 315] width 211 height 16
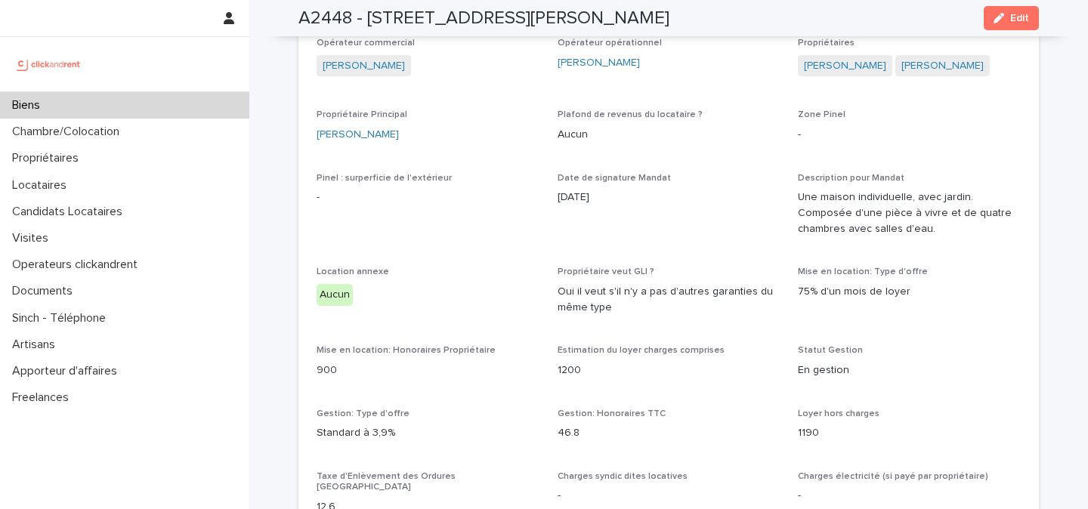
scroll to position [1300, 0]
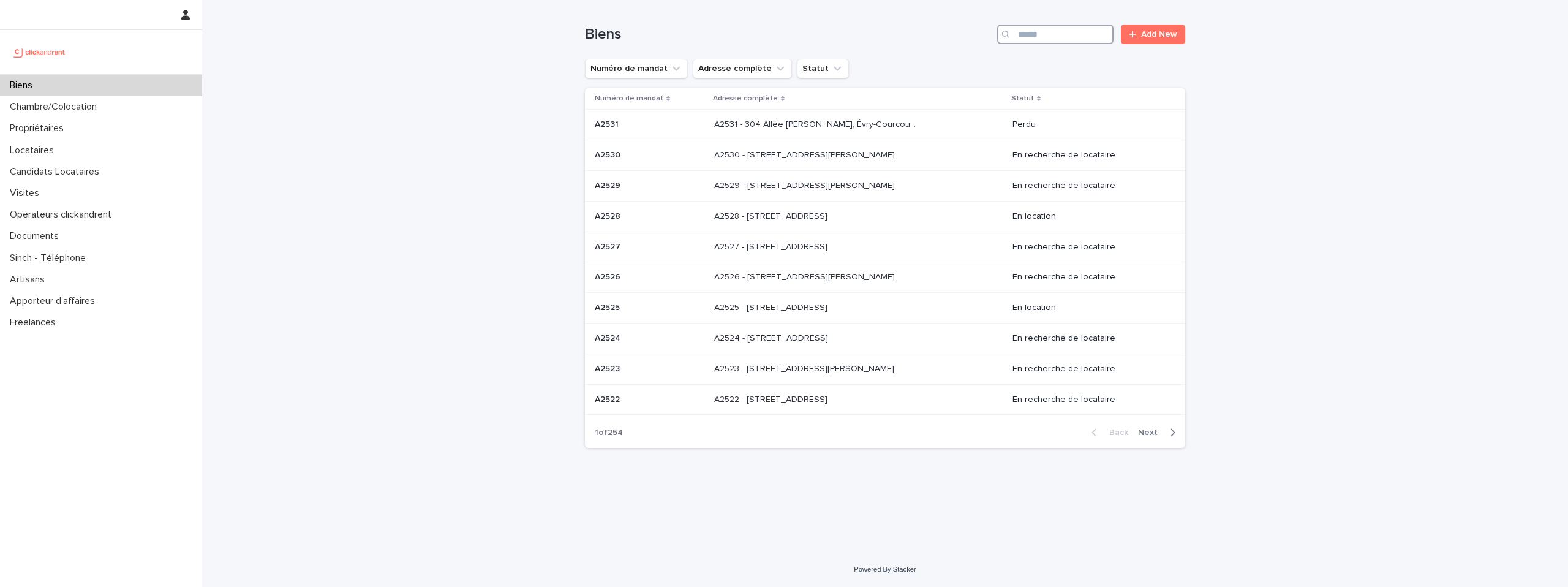
click at [1068, 36] on input "Search" at bounding box center [1055, 34] width 116 height 19
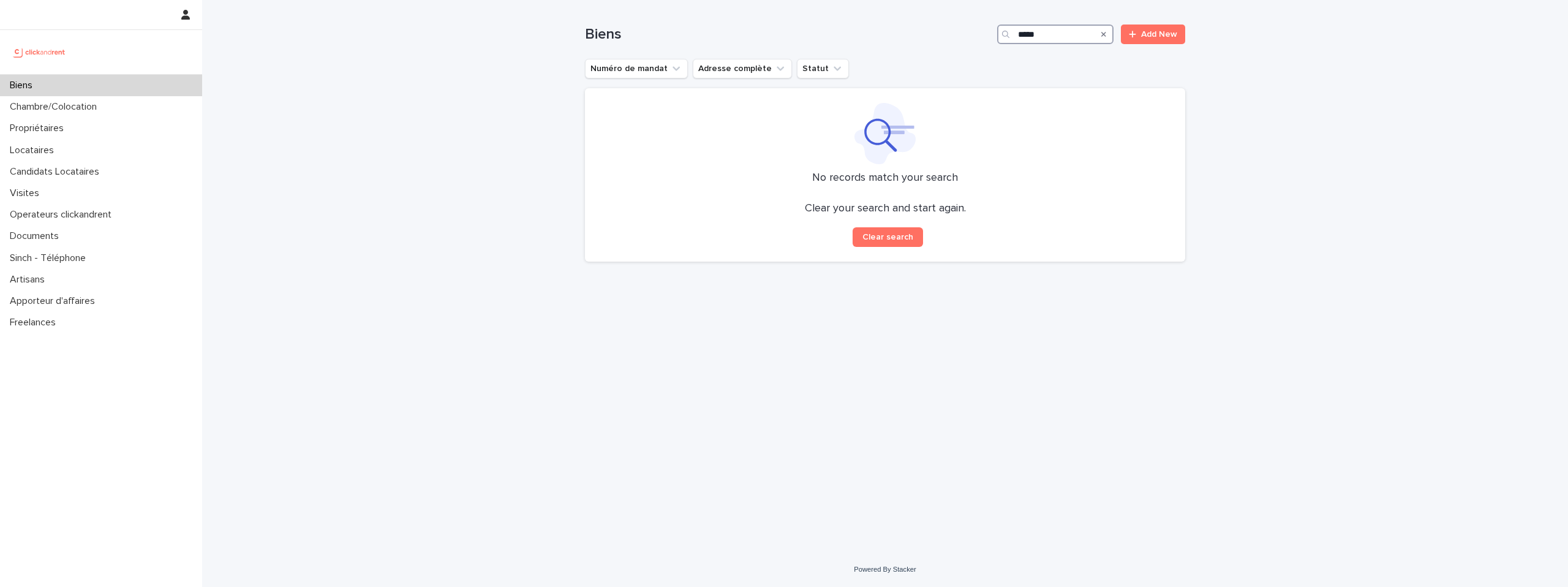
type input "*****"
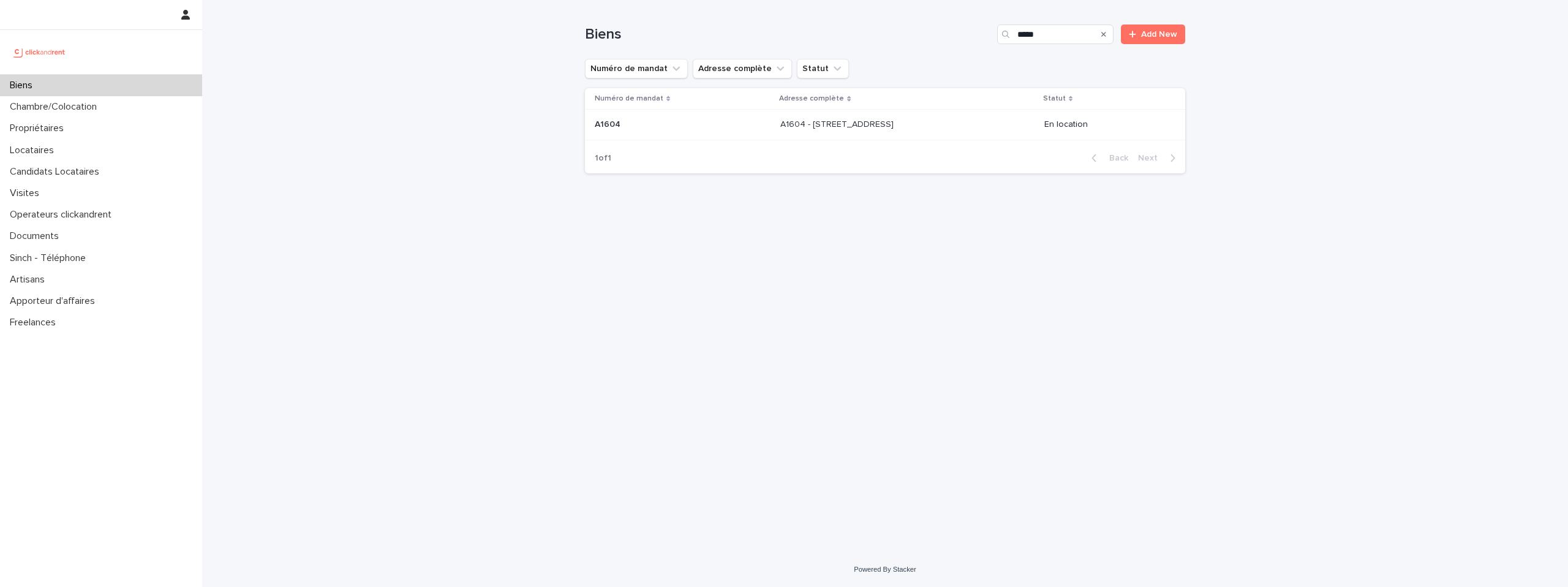
click at [882, 132] on div "A1604 - 13 Place de la Fontaine, Bry-sur-Marne 94360 A1604 - 13 Place de la Fon…" at bounding box center [907, 124] width 254 height 20
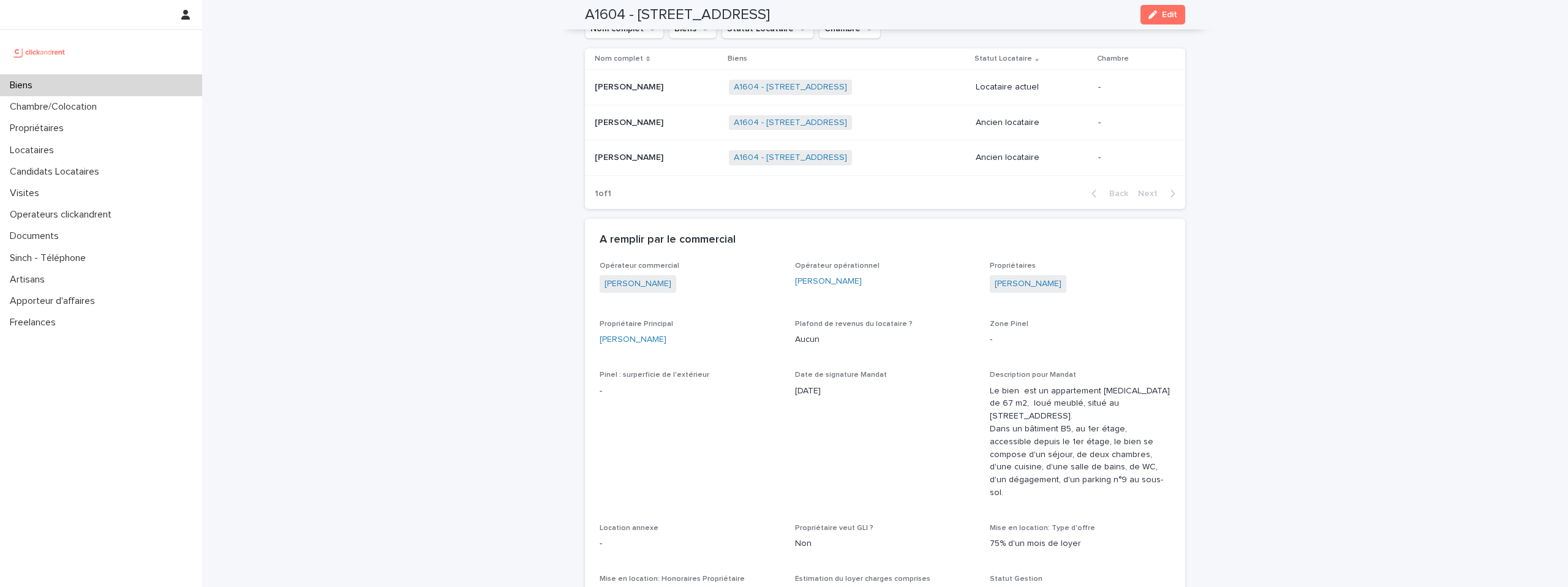
scroll to position [632, 0]
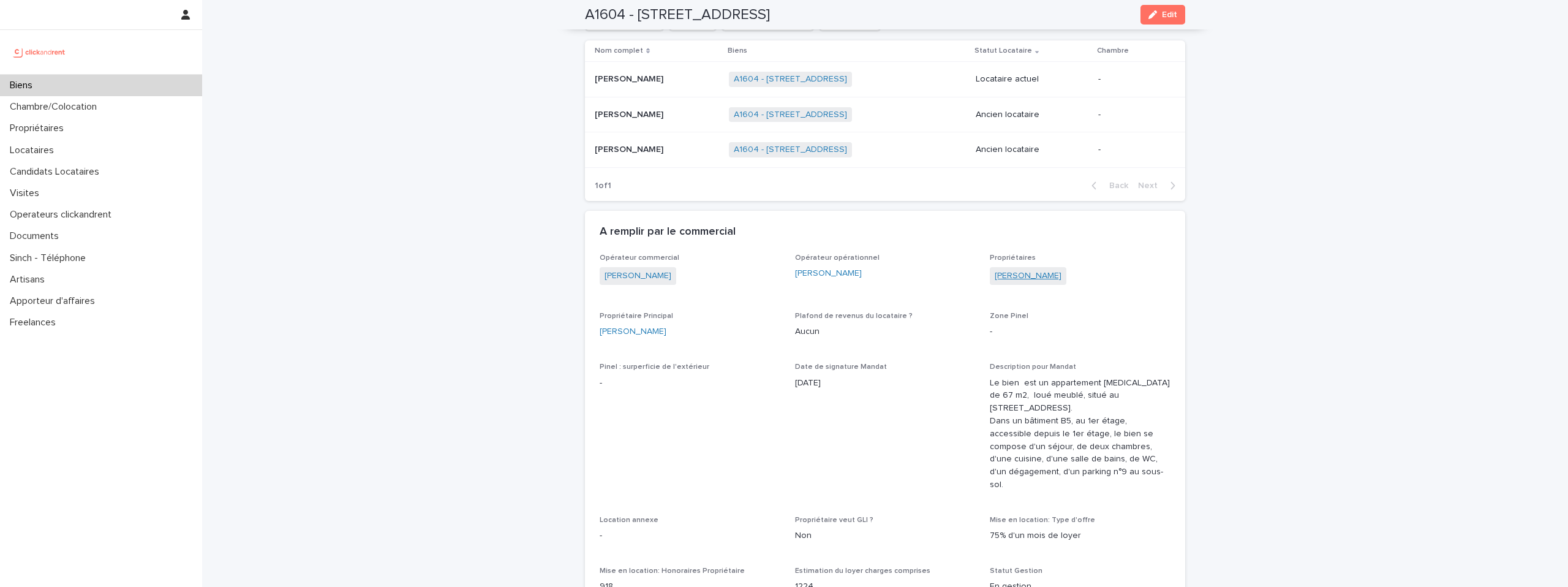
click at [1004, 279] on link "Peggy Baden" at bounding box center [1029, 276] width 67 height 13
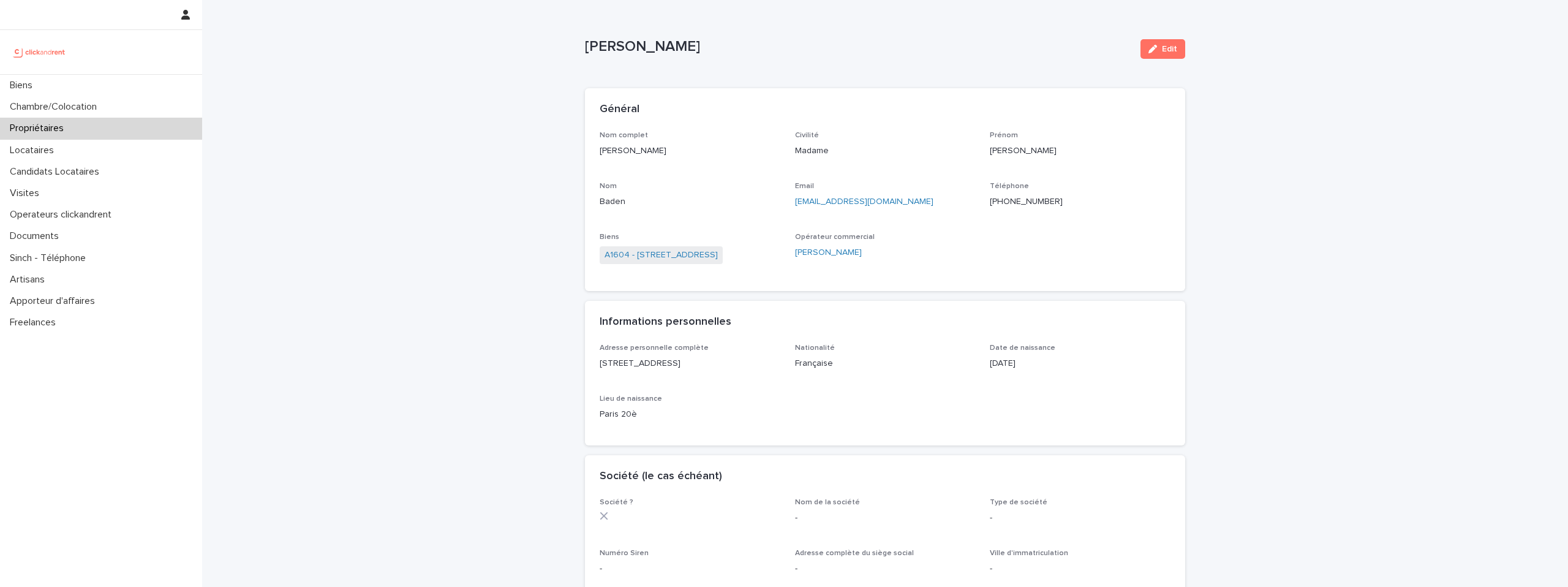
scroll to position [7, 0]
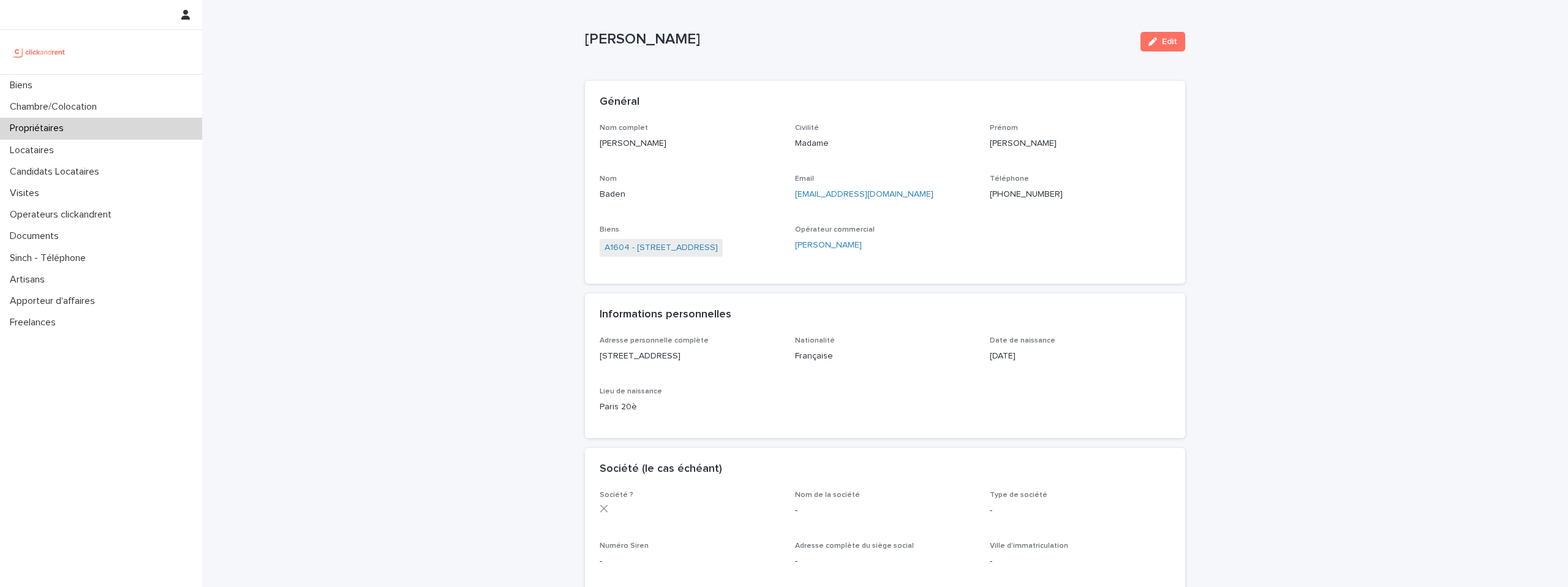
click at [1014, 191] on p "+33625761675" at bounding box center [1080, 195] width 181 height 13
copy p "+33625761675"
click at [718, 252] on link "A1604 - 13 Place de la Fontaine, Bry-sur-Marne 94360" at bounding box center [661, 248] width 114 height 13
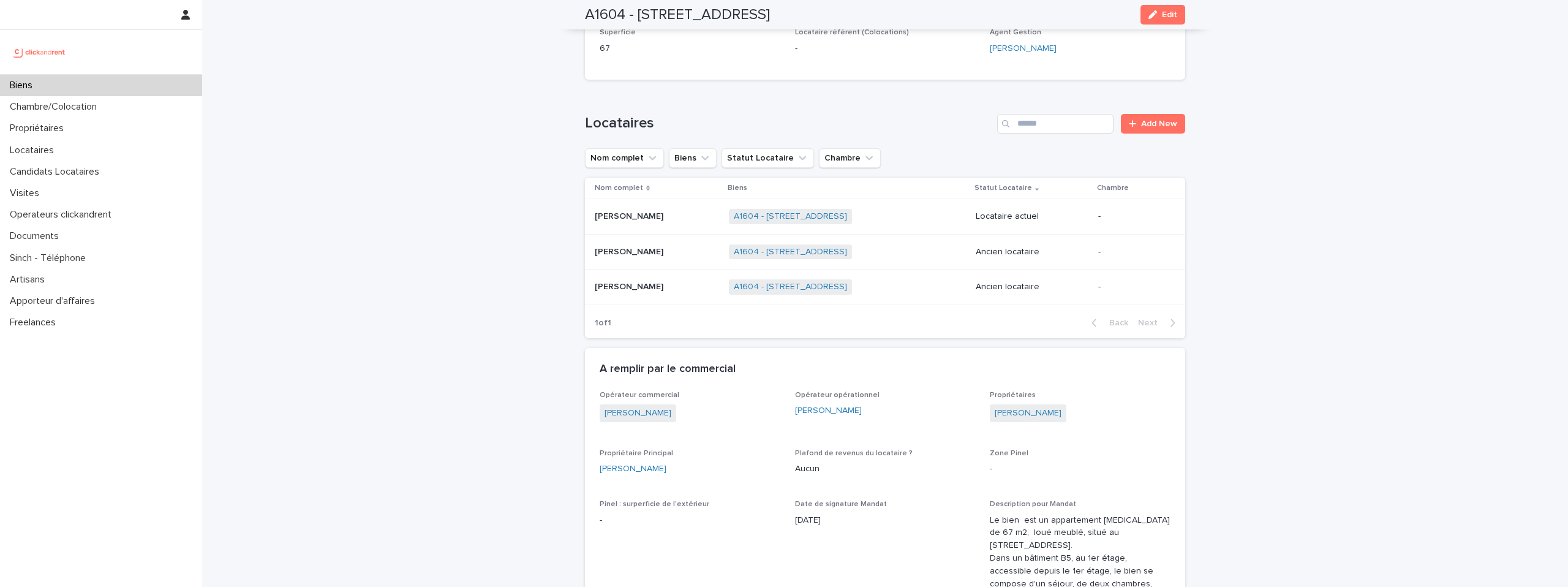
scroll to position [505, 0]
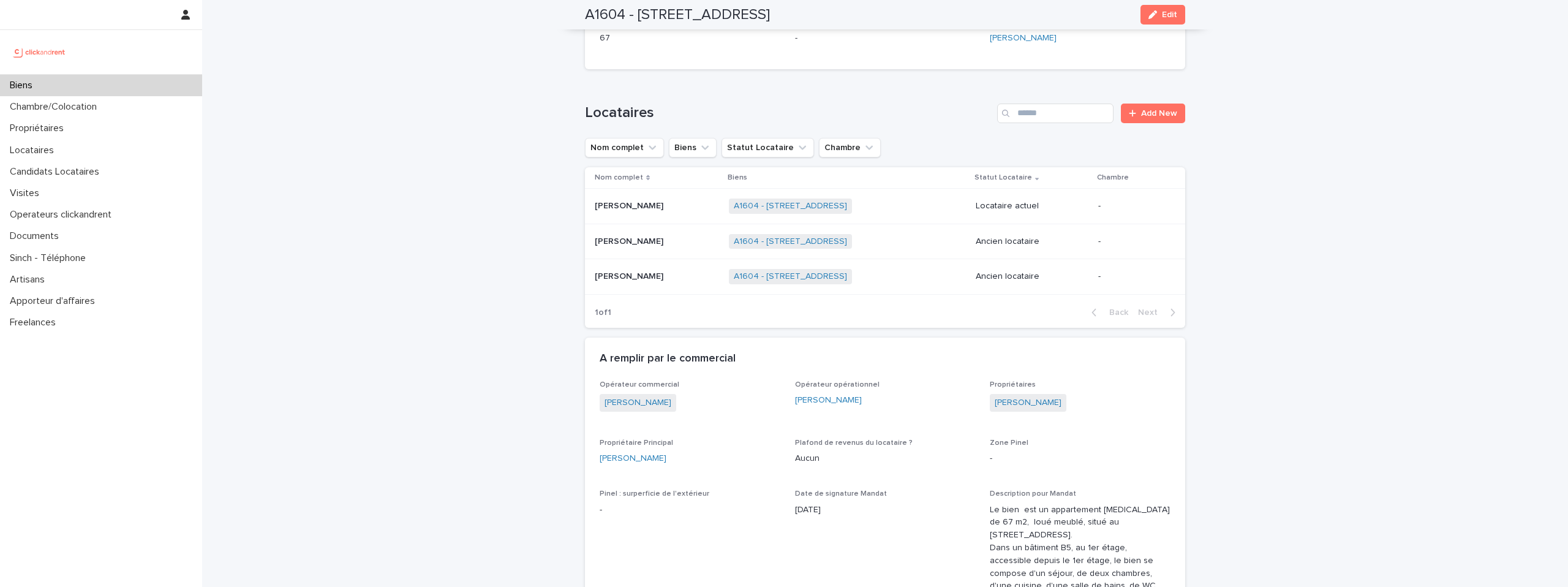
click at [44, 51] on img at bounding box center [39, 52] width 59 height 24
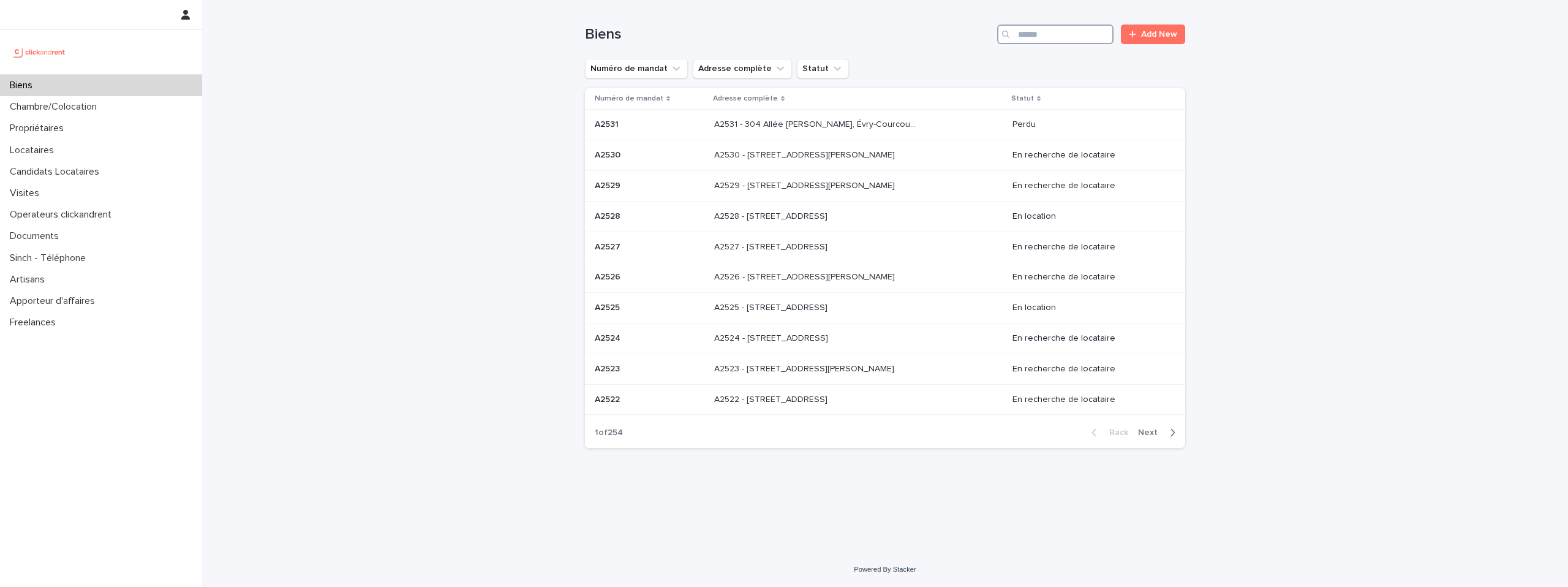
click at [1040, 34] on input "Search" at bounding box center [1055, 34] width 116 height 19
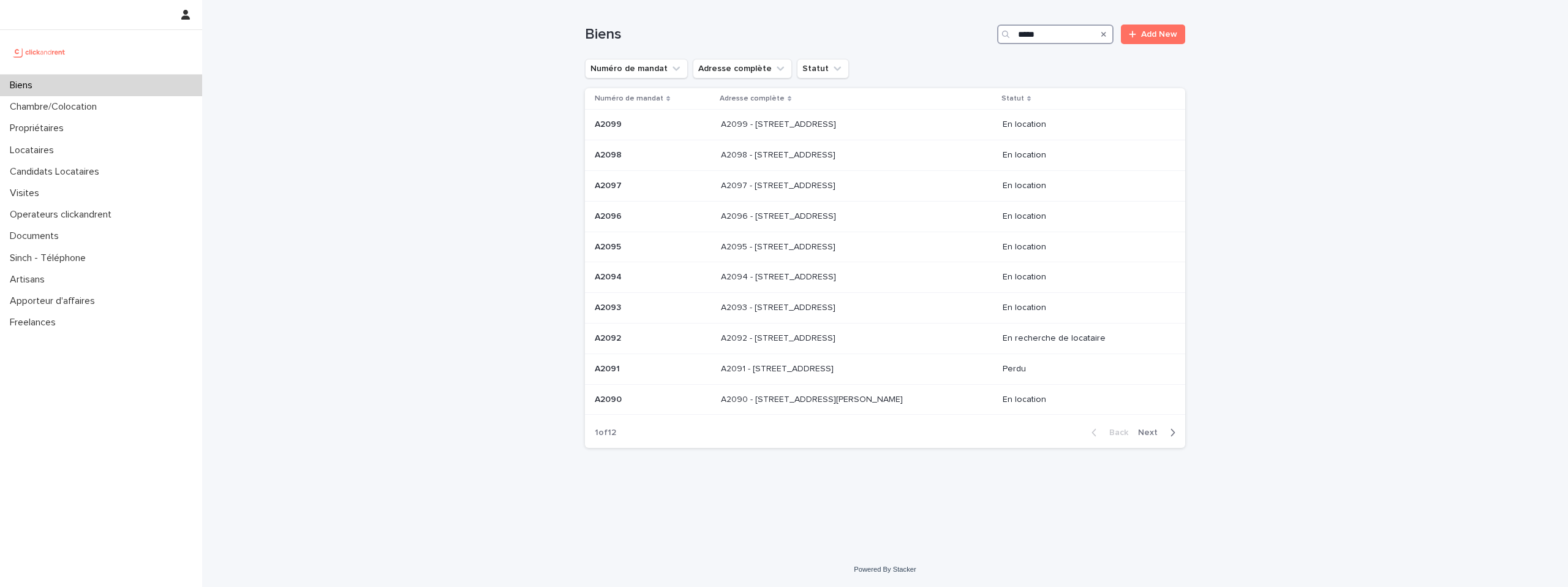
type input "*****"
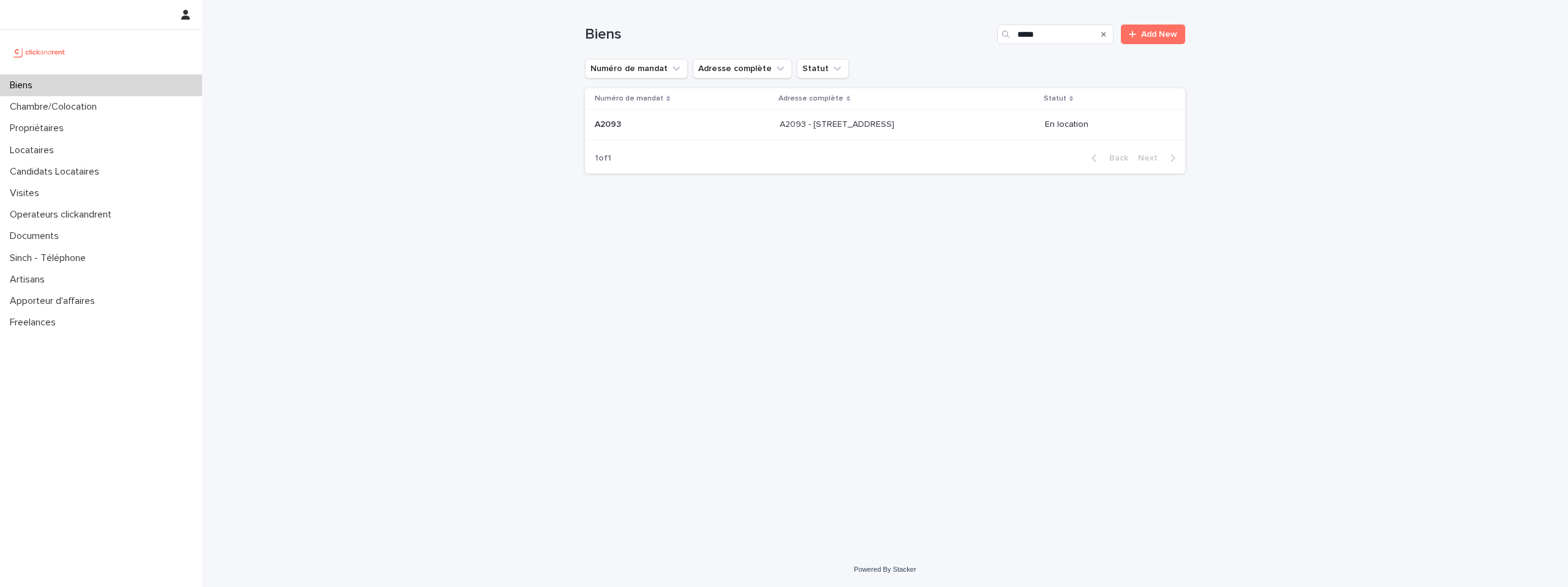
click at [979, 122] on div "A2093 - 2 Rue De Berville, Amiens 80000 A2093 - 2 Rue De Berville, Amiens 80000" at bounding box center [907, 124] width 256 height 20
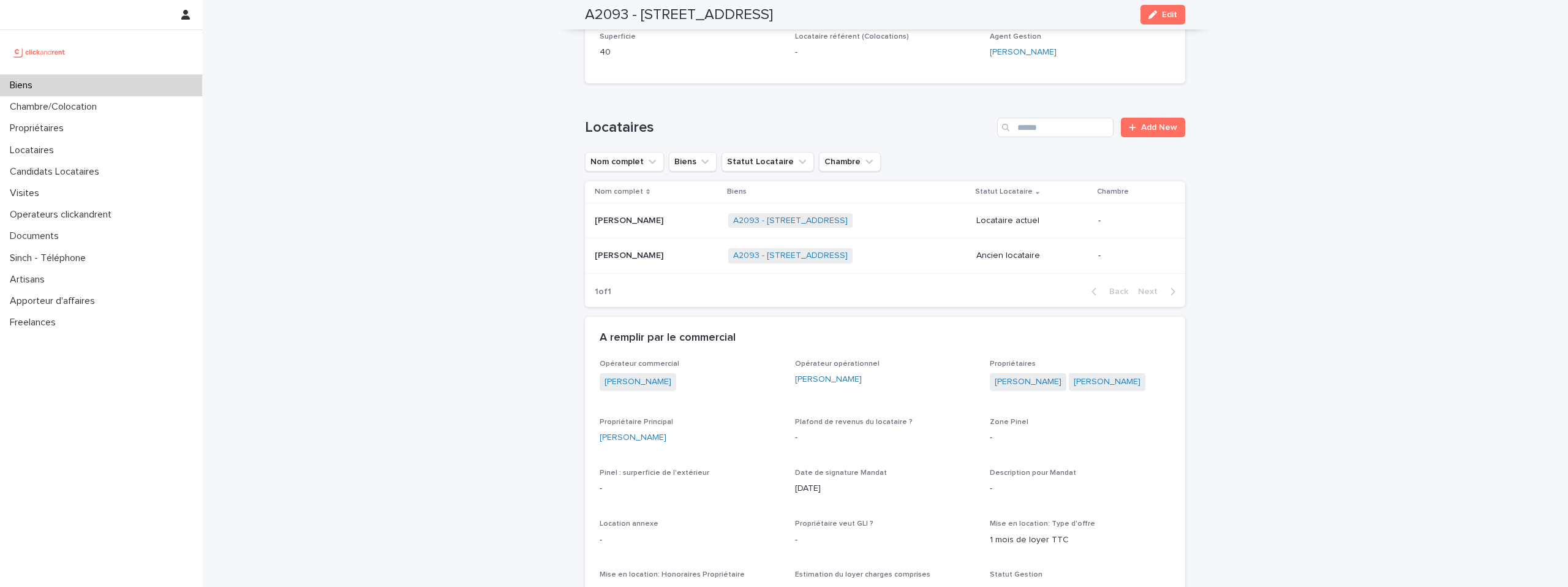
scroll to position [459, 0]
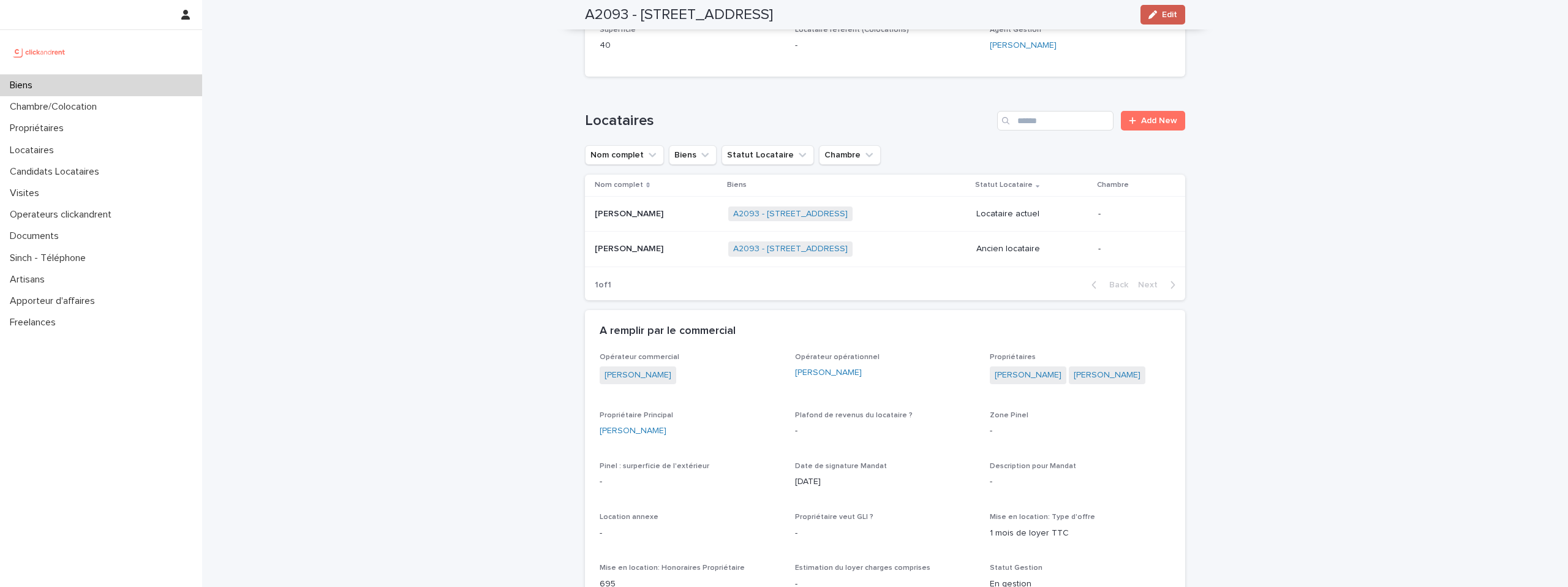
click at [1165, 13] on span "Edit" at bounding box center [1170, 15] width 15 height 9
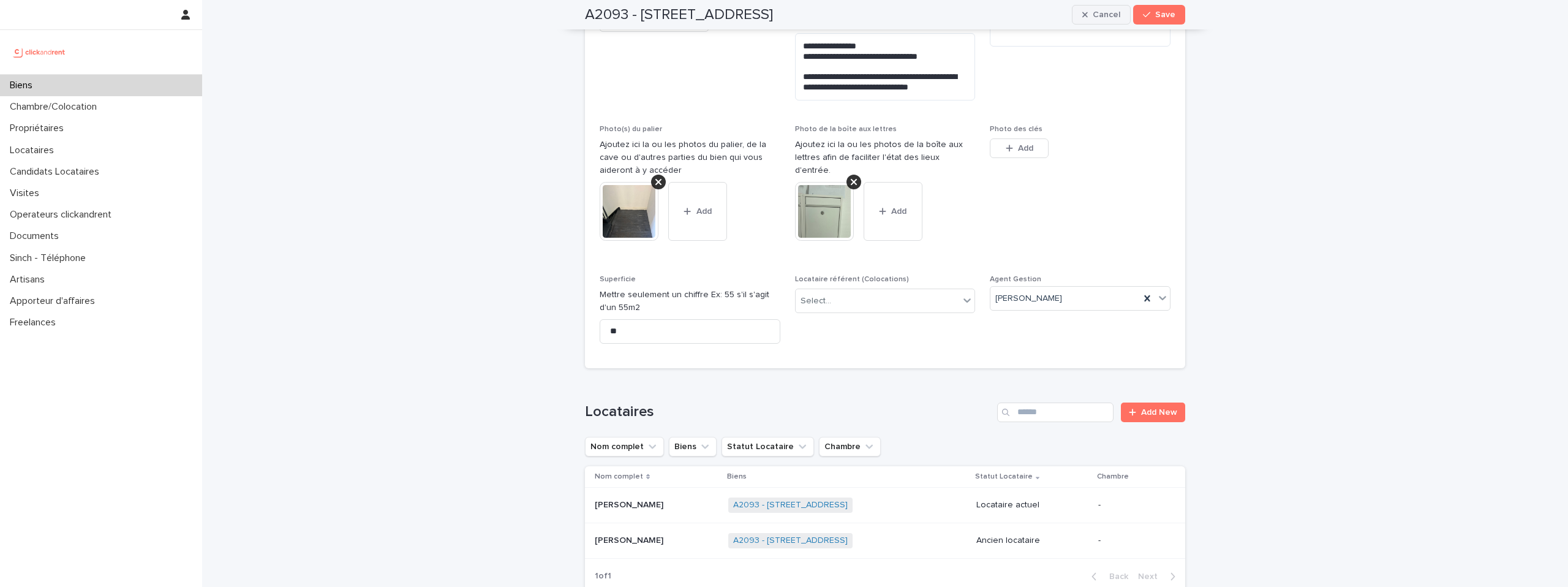
click at [1123, 19] on button "Cancel" at bounding box center [1102, 15] width 59 height 19
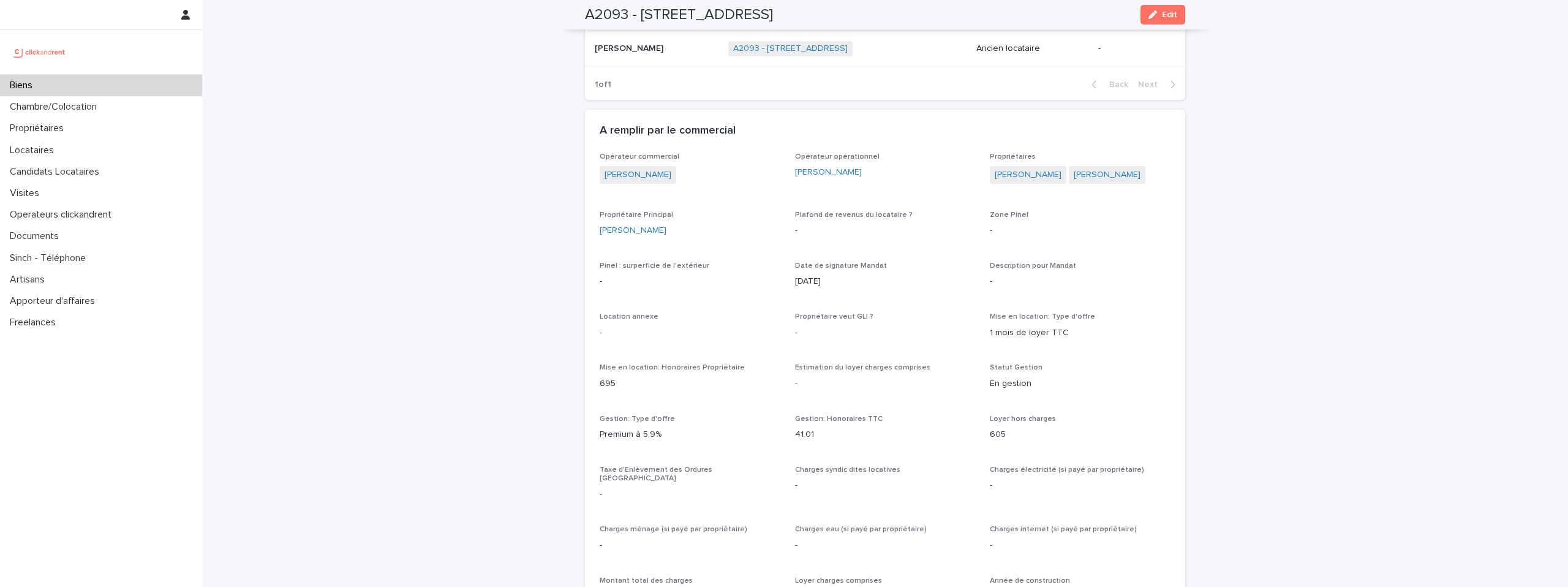
scroll to position [653, 0]
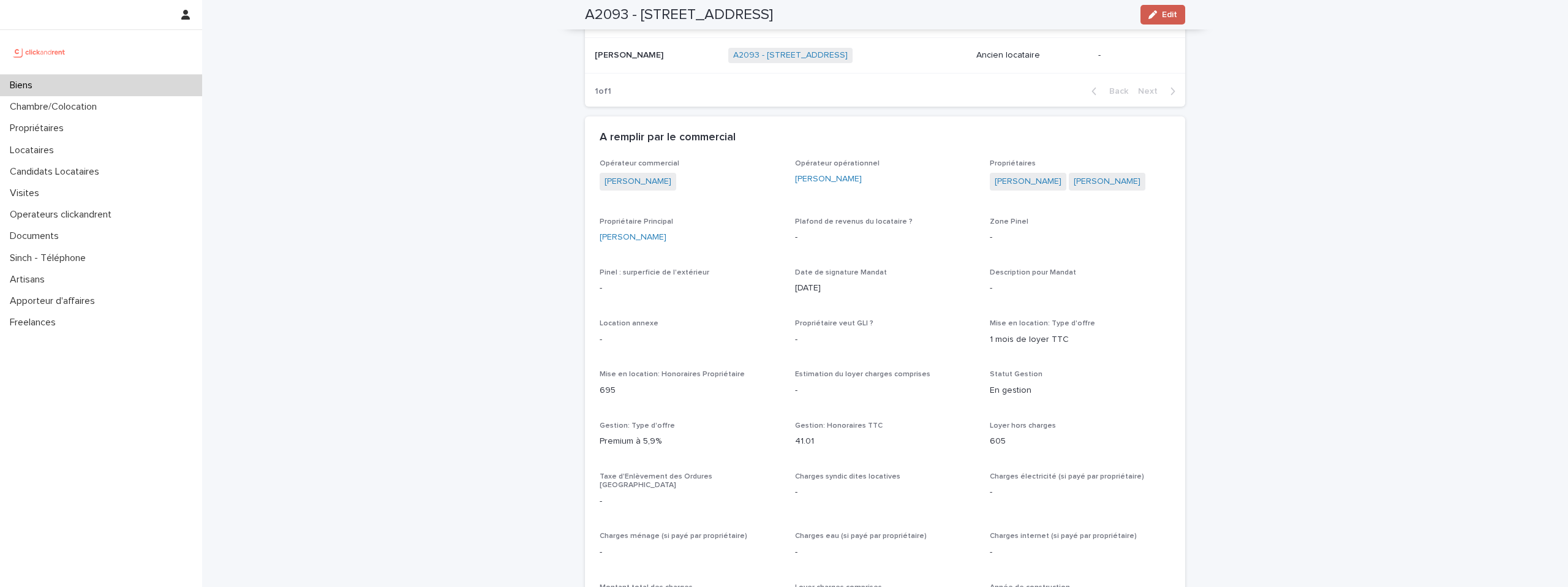
click at [1168, 11] on span "Edit" at bounding box center [1170, 15] width 15 height 9
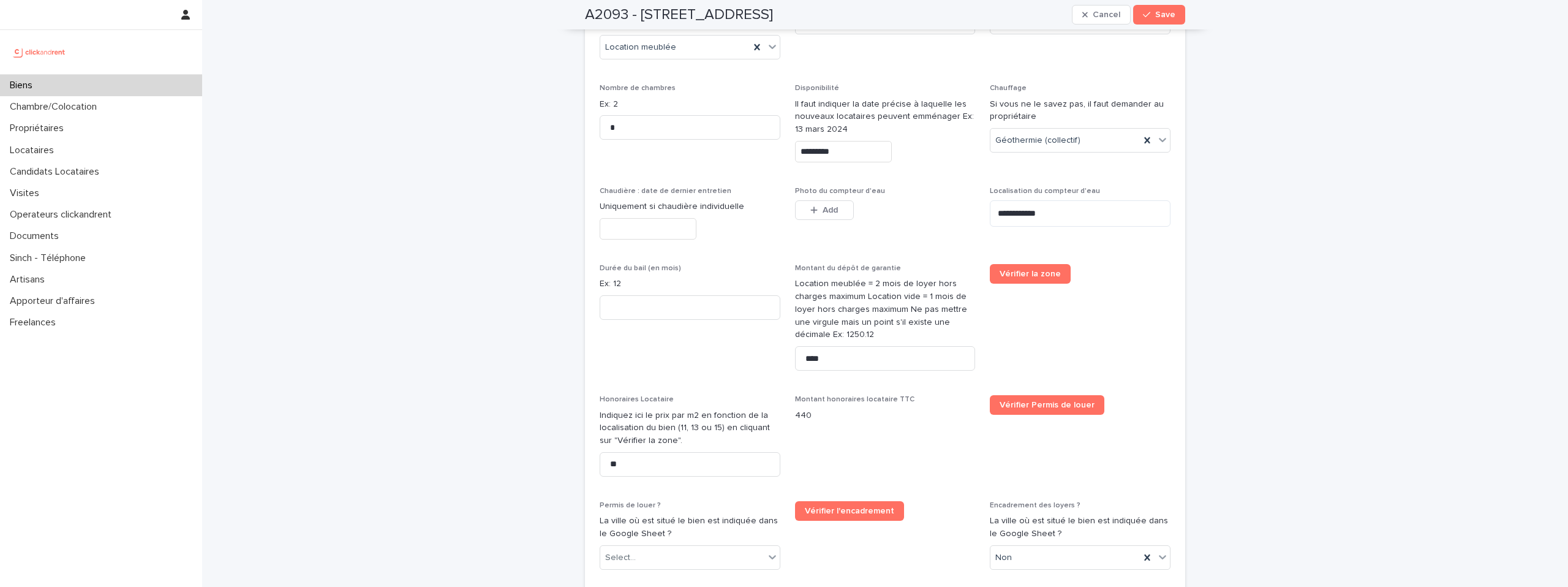
scroll to position [2170, 0]
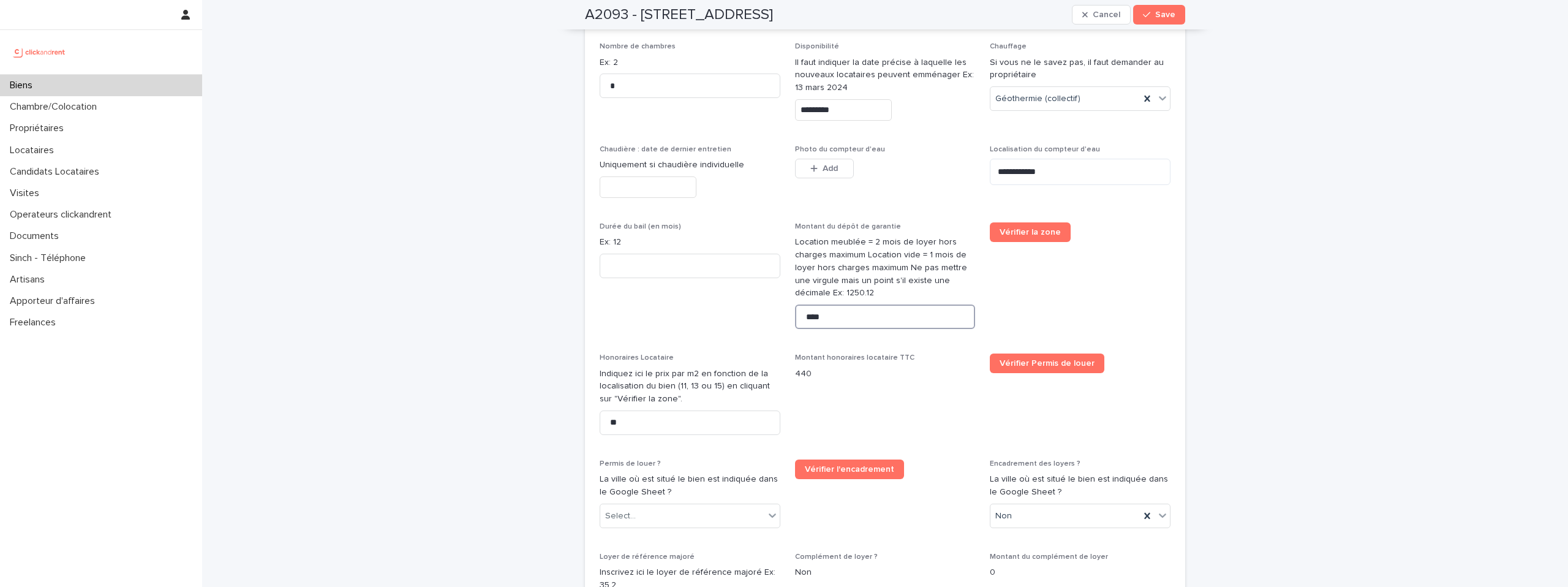
click at [857, 304] on input "****" at bounding box center [885, 316] width 181 height 24
type input "***"
click at [1170, 16] on span "Save" at bounding box center [1165, 15] width 20 height 9
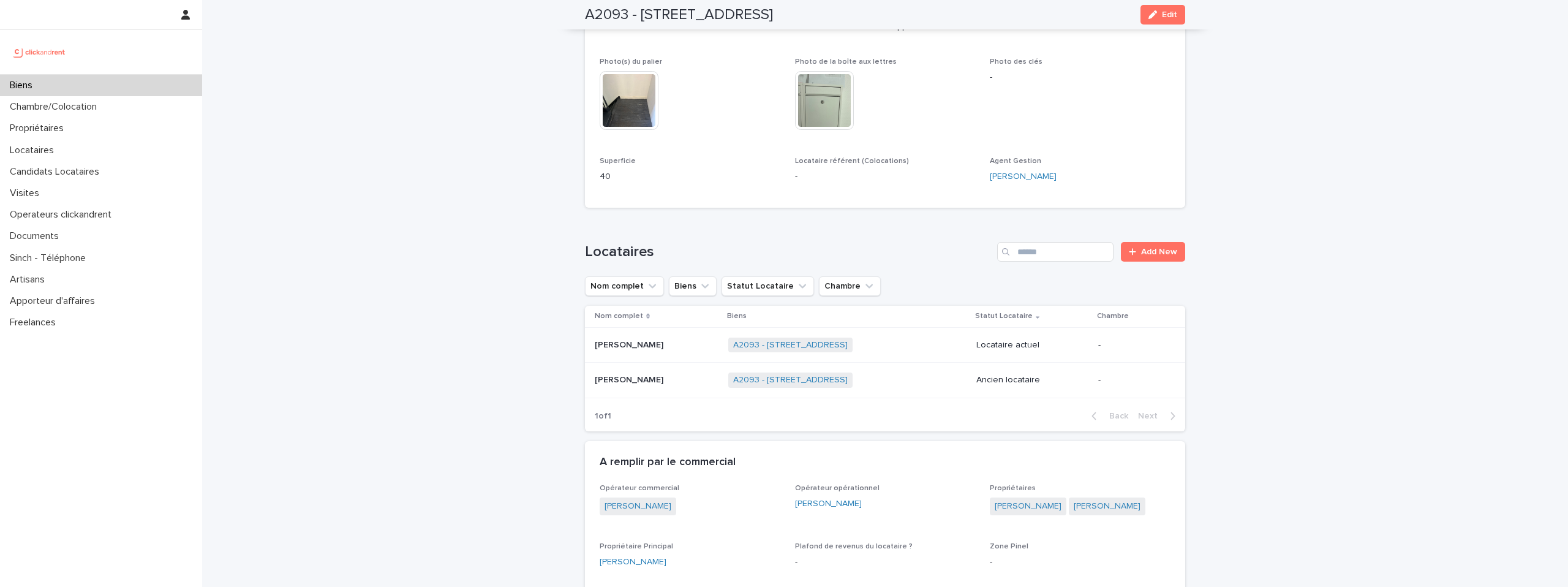
scroll to position [206, 0]
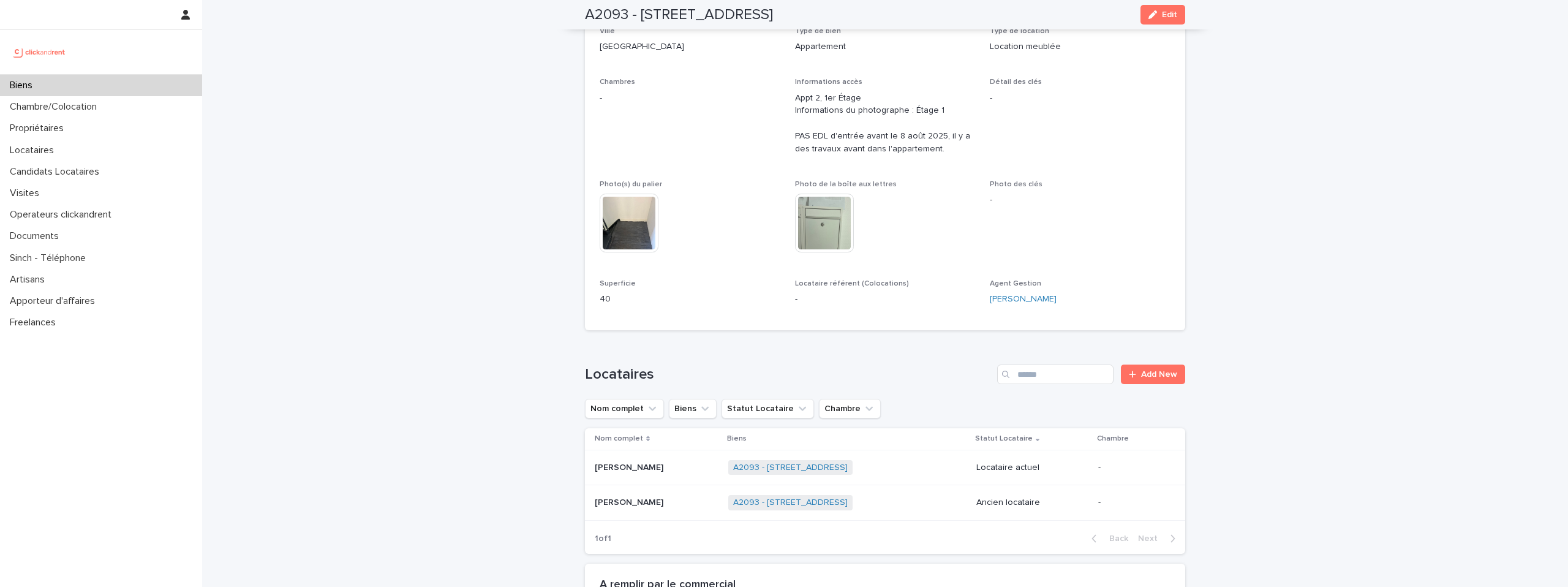
click at [693, 464] on p at bounding box center [656, 467] width 124 height 11
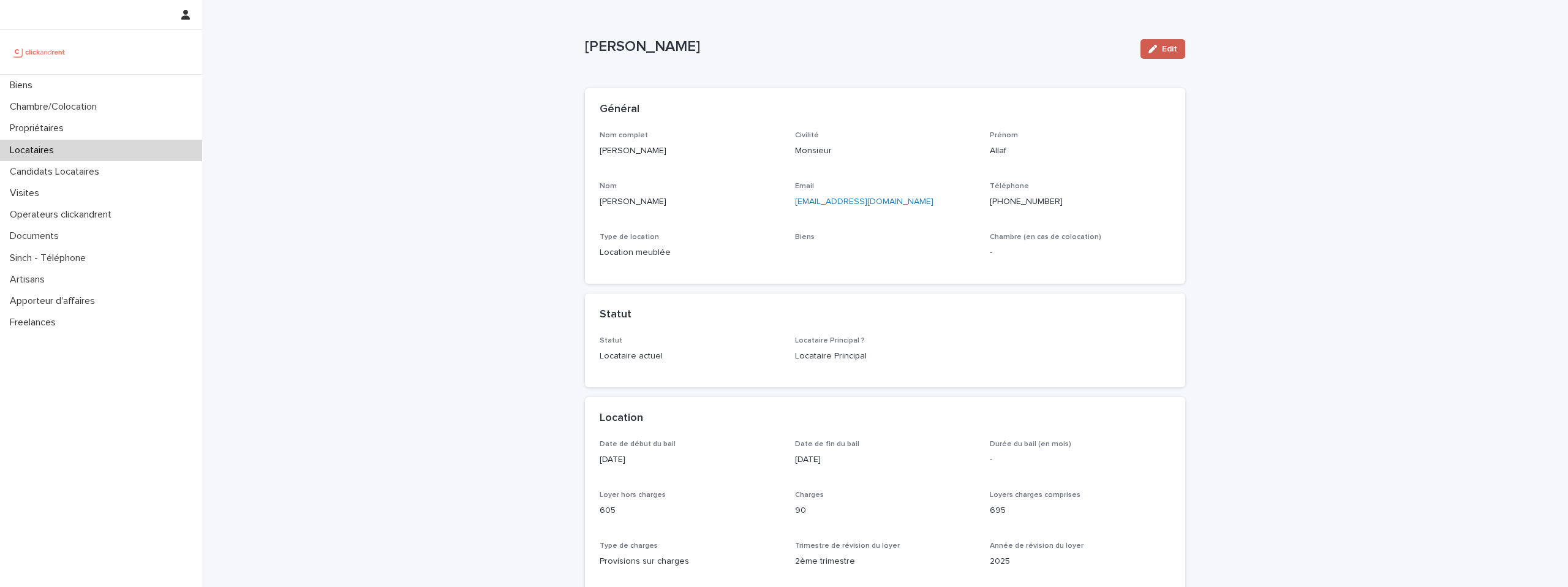
click at [1167, 45] on span "Edit" at bounding box center [1170, 49] width 15 height 9
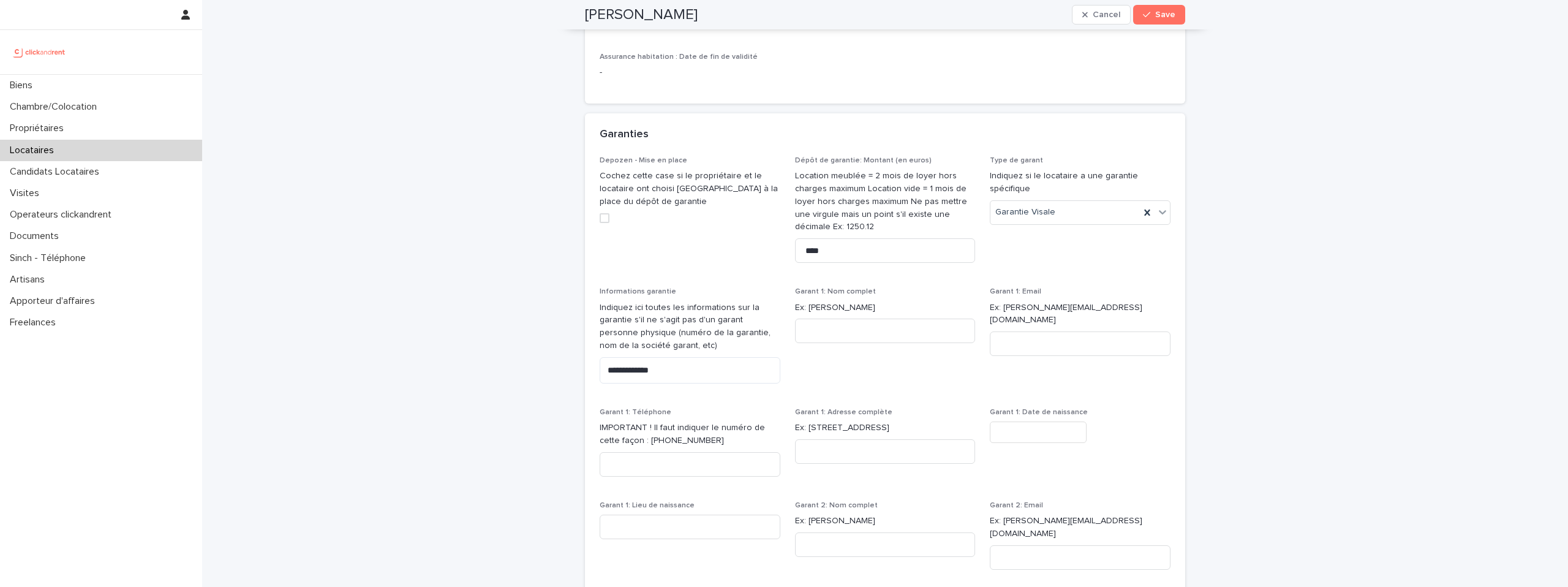
scroll to position [957, 0]
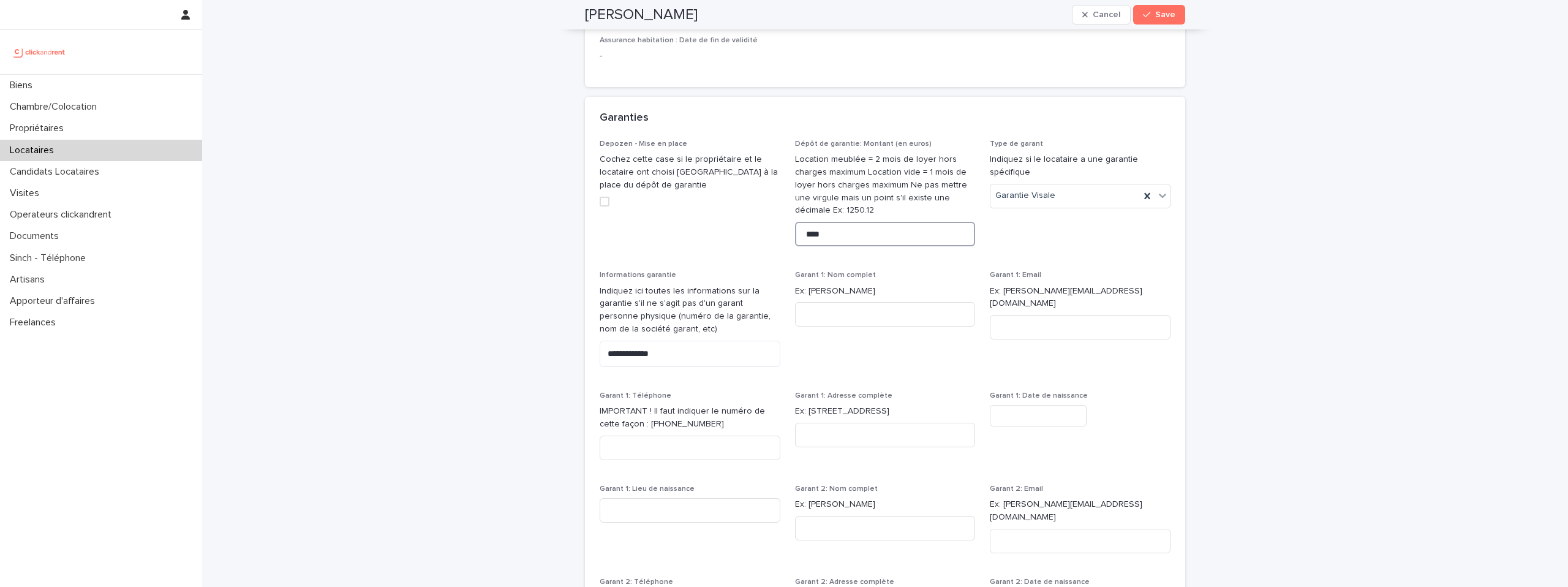
click at [877, 246] on input "****" at bounding box center [885, 234] width 181 height 24
type input "***"
click at [1163, 18] on span "Save" at bounding box center [1165, 15] width 20 height 9
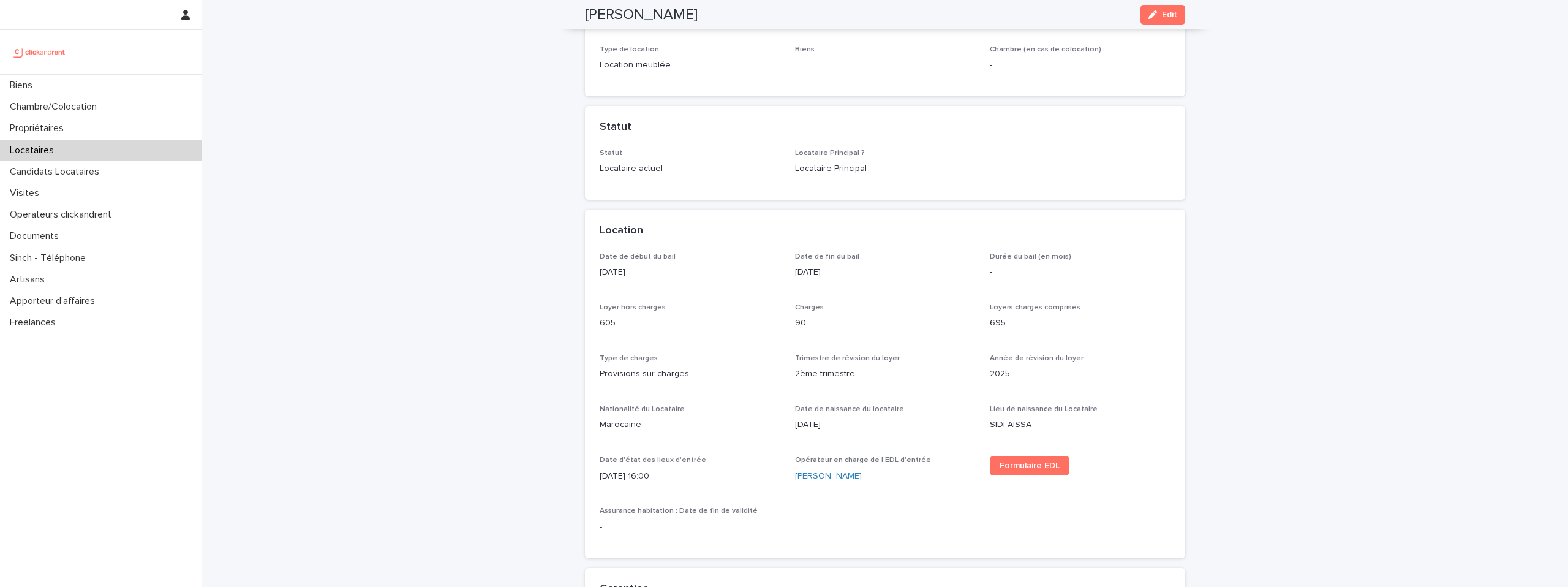
scroll to position [183, 0]
click at [1150, 12] on icon "button" at bounding box center [1153, 15] width 9 height 9
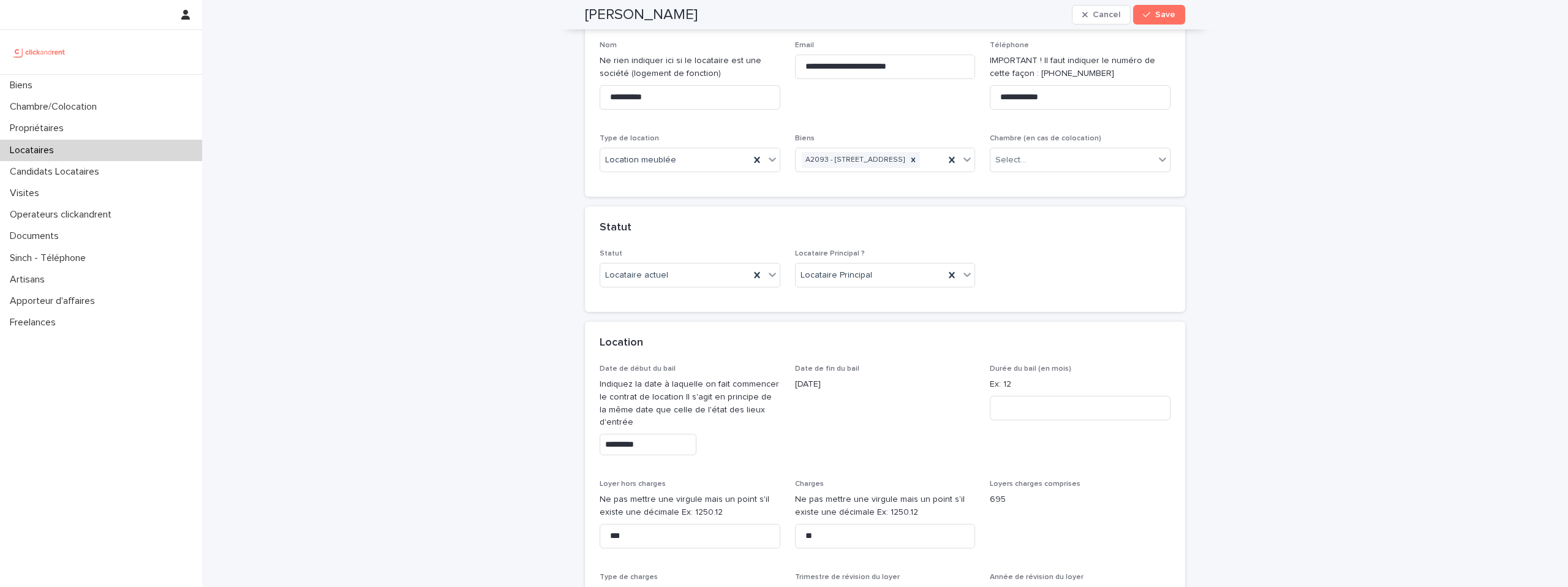
click at [672, 455] on input "*********" at bounding box center [647, 444] width 97 height 21
click at [835, 423] on span "Date de fin du bail 22/8/2025" at bounding box center [885, 414] width 181 height 101
click at [999, 420] on input at bounding box center [1080, 408] width 181 height 24
type input "**"
click at [973, 436] on span "Date de fin du bail 22/8/2025" at bounding box center [885, 414] width 181 height 101
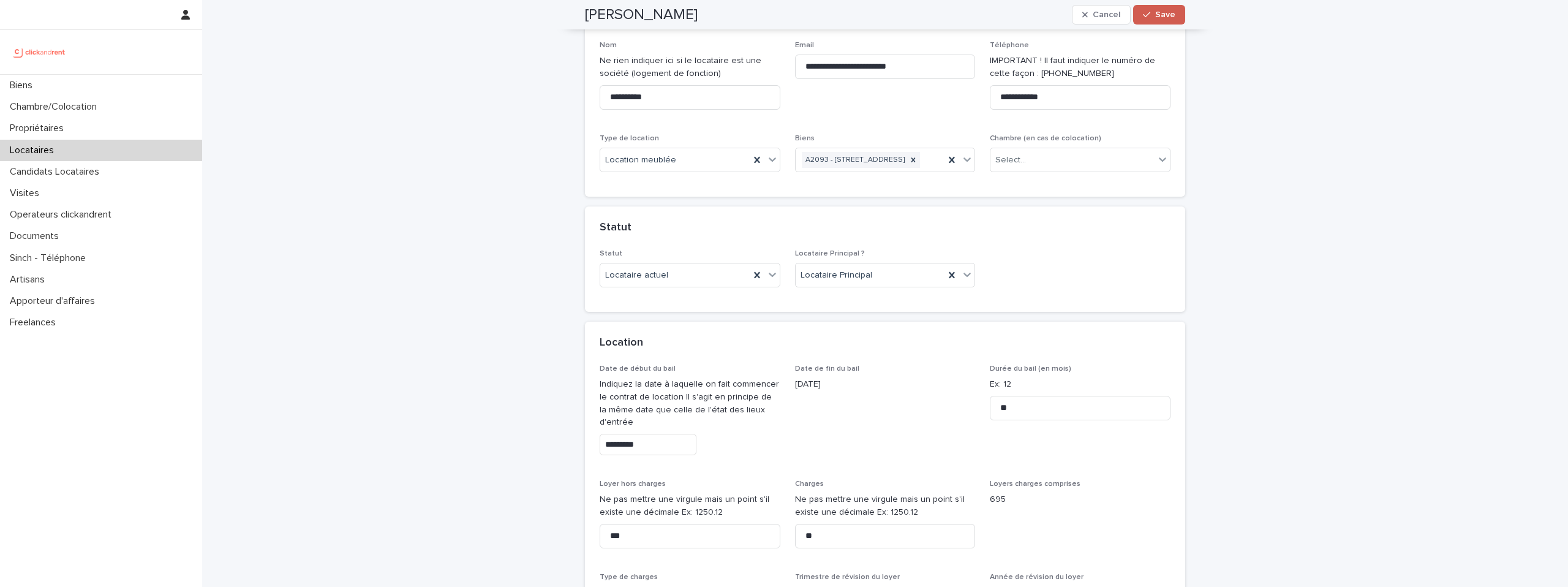
click at [1156, 11] on button "Save" at bounding box center [1159, 15] width 52 height 19
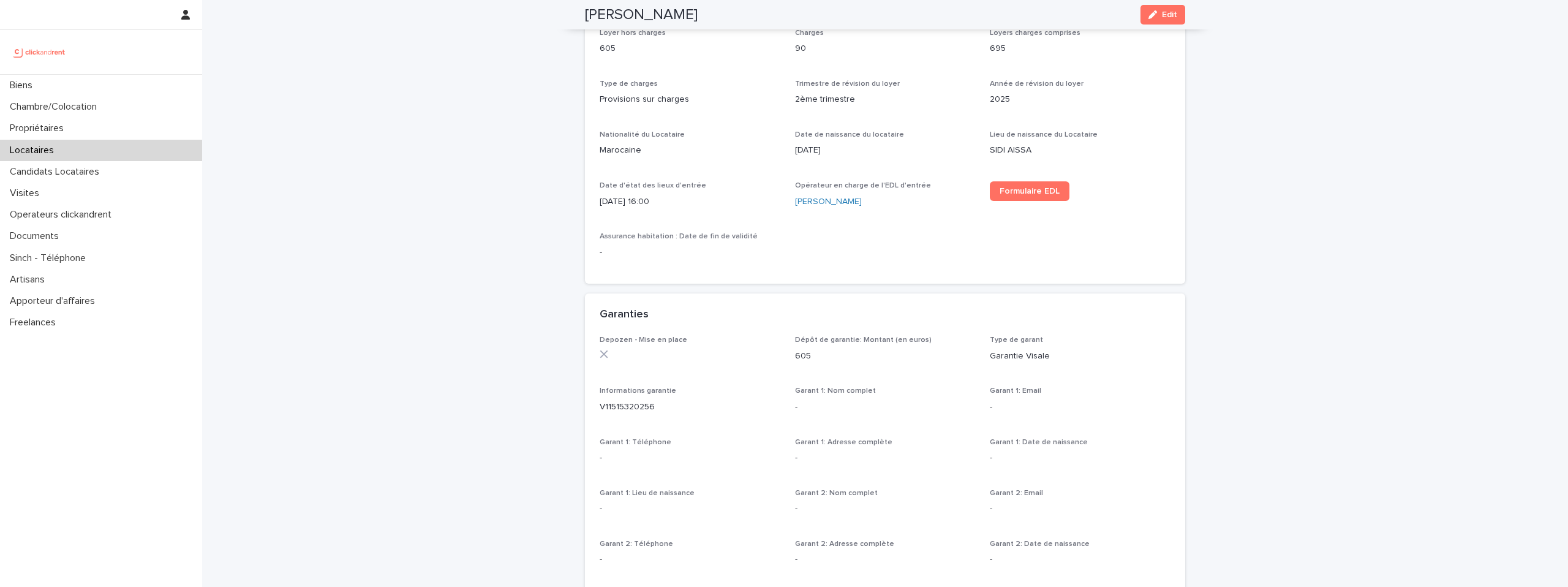
scroll to position [477, 0]
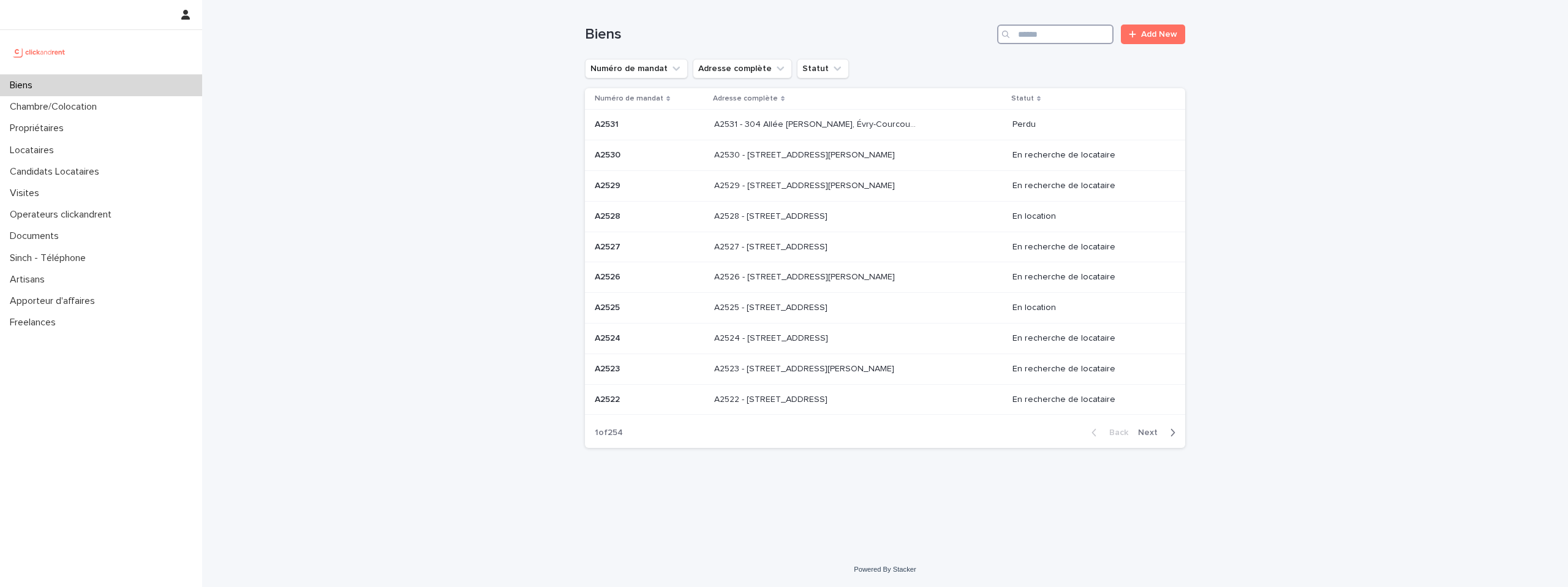
click at [1038, 38] on input "Search" at bounding box center [1055, 34] width 116 height 19
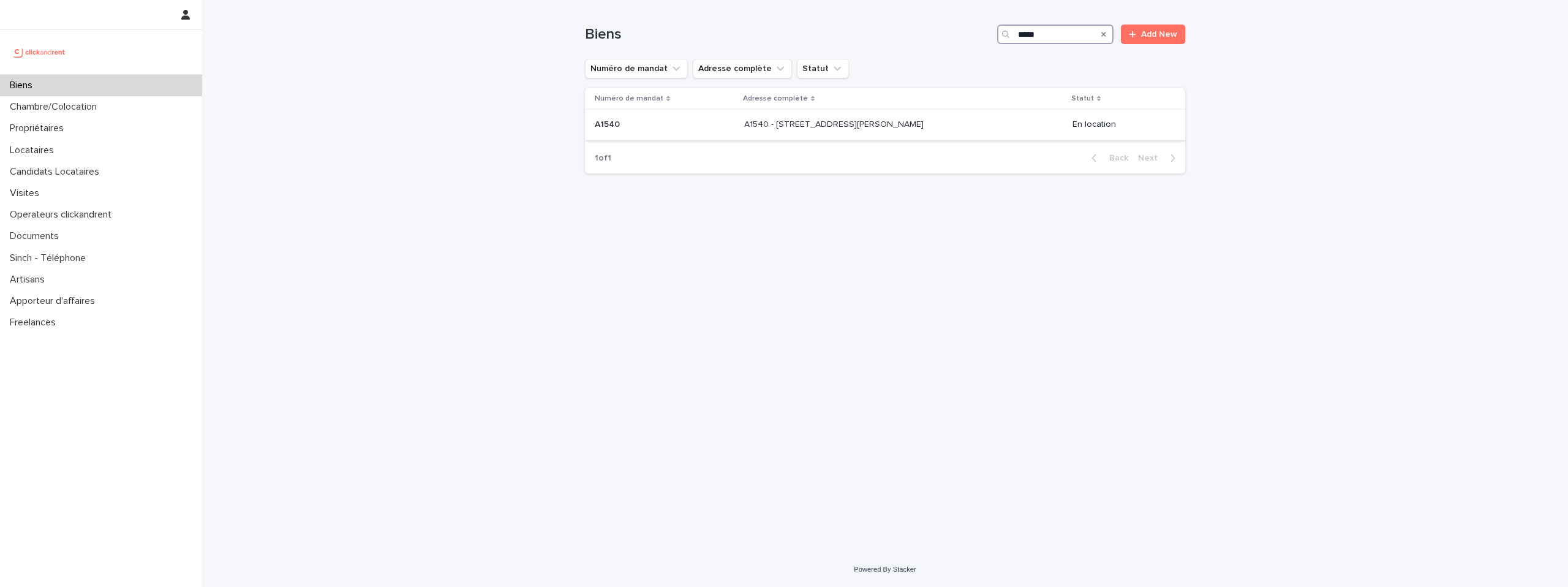
type input "*****"
click at [1010, 123] on div "A1540 - 9 Avenue Karl Marx, Bobigny 93000 A1540 - 9 Avenue Karl Marx, Bobigny 9…" at bounding box center [904, 124] width 319 height 20
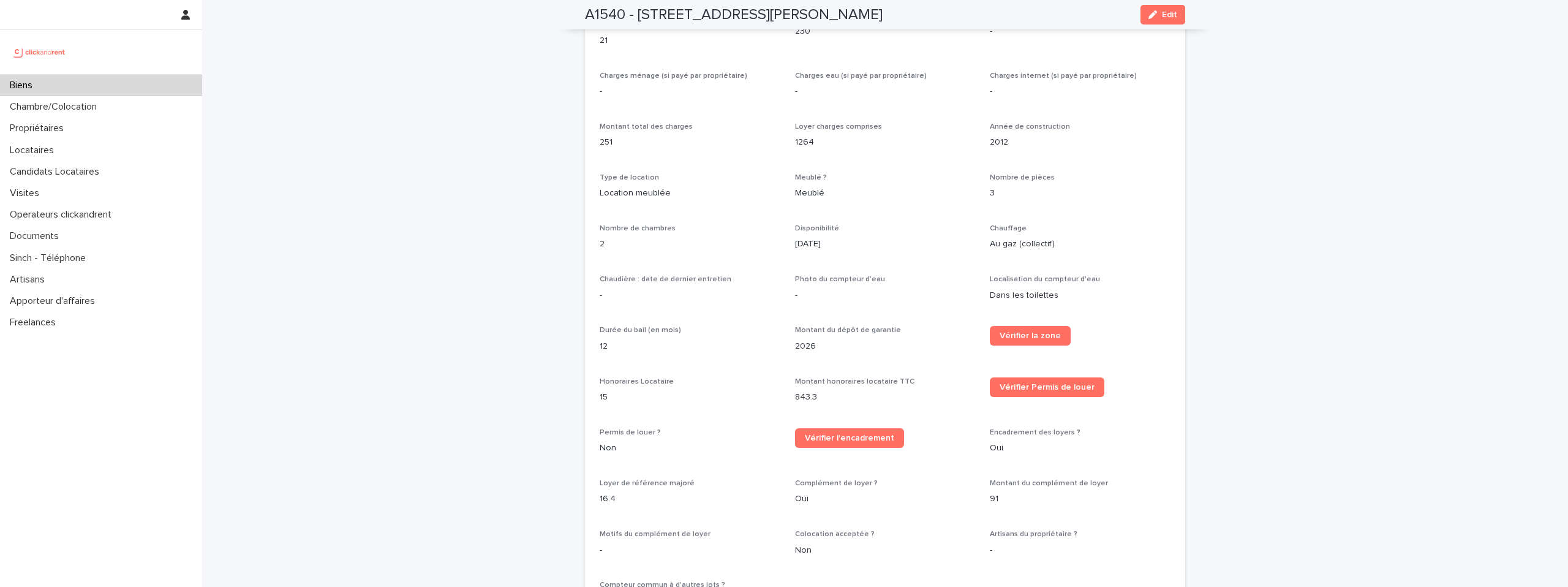
scroll to position [1406, 0]
